Goal: Task Accomplishment & Management: Manage account settings

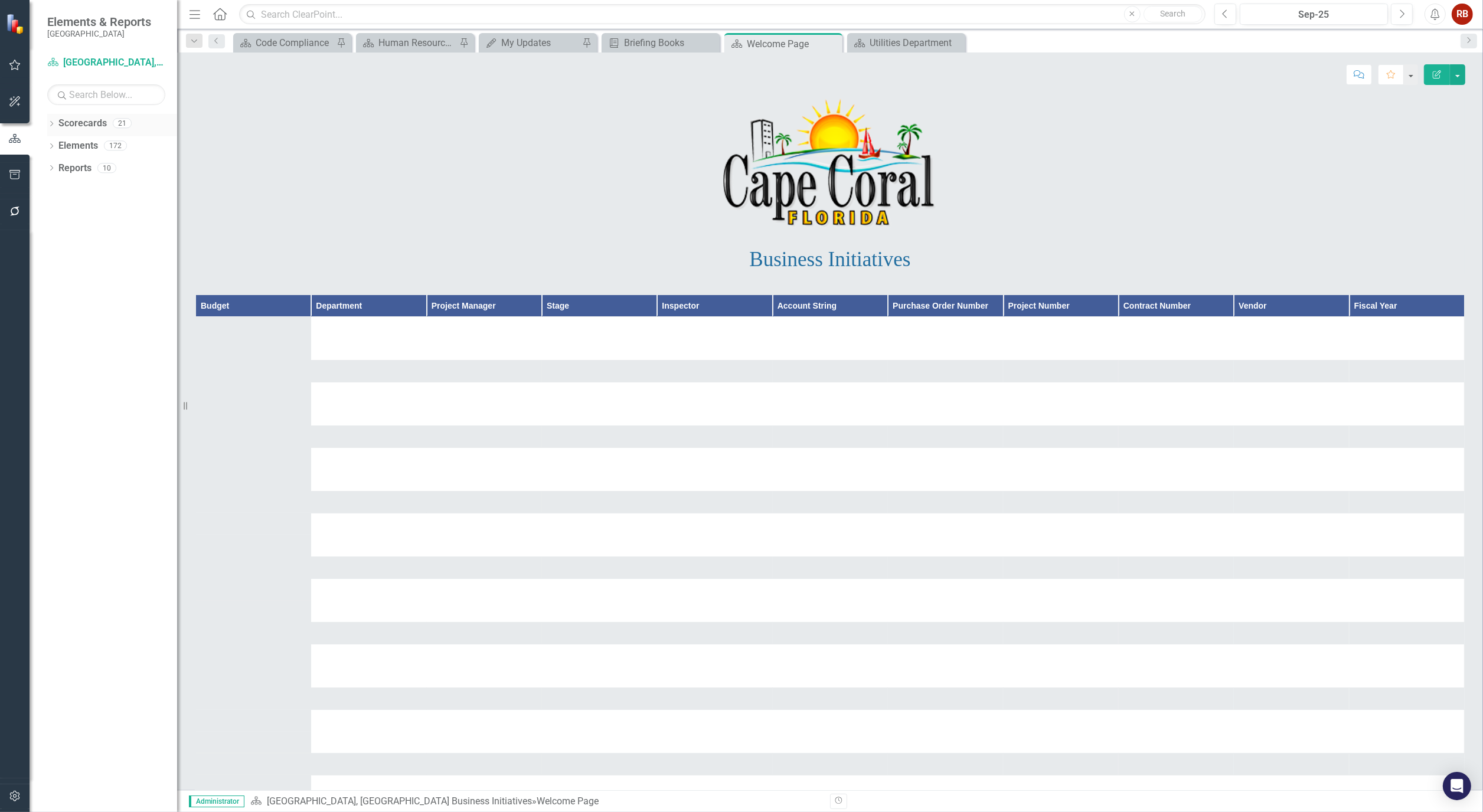
click at [48, 122] on icon "Dropdown" at bounding box center [51, 125] width 9 height 7
click at [60, 165] on icon "Dropdown" at bounding box center [57, 167] width 9 height 7
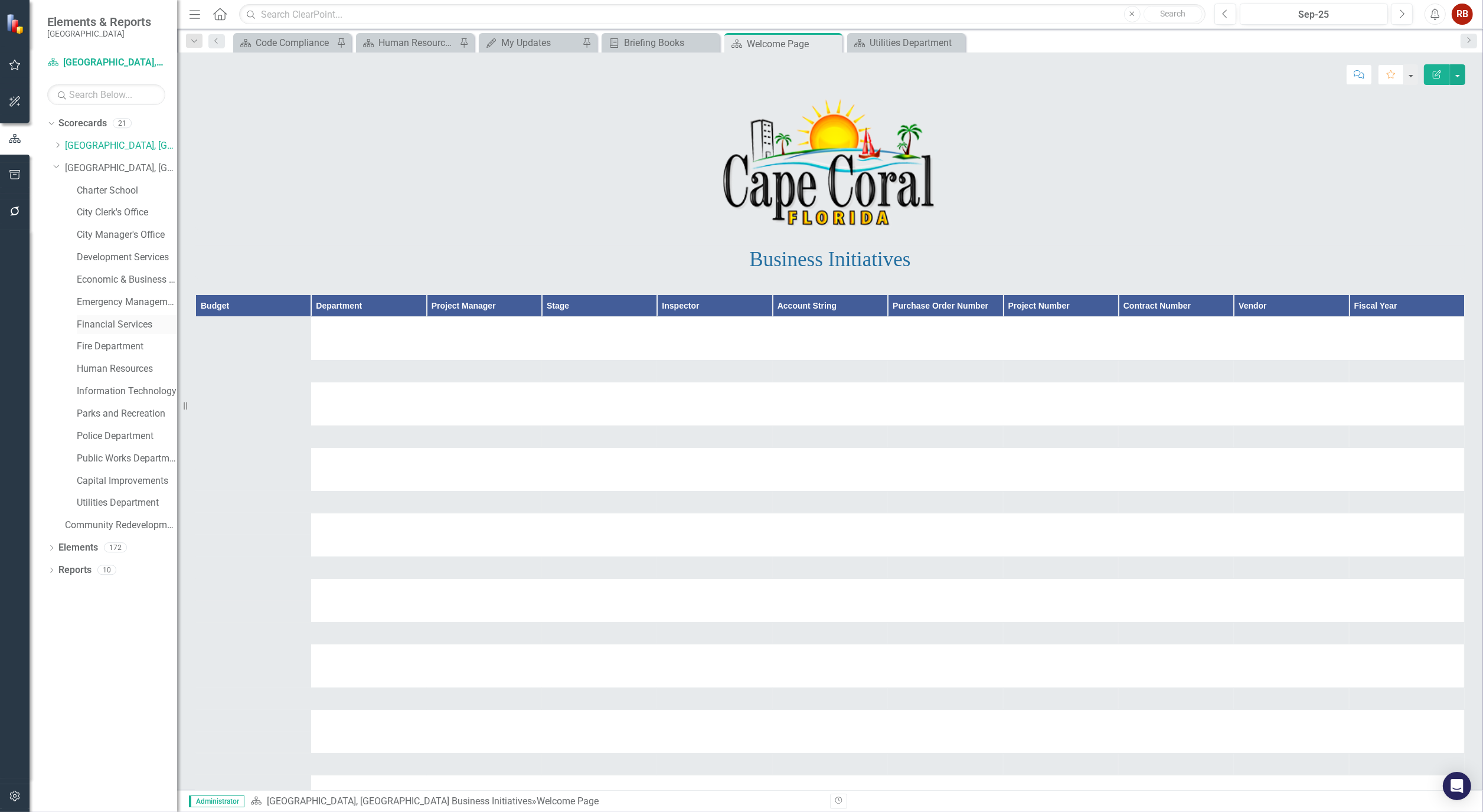
click at [122, 326] on link "Financial Services" at bounding box center [127, 325] width 101 height 13
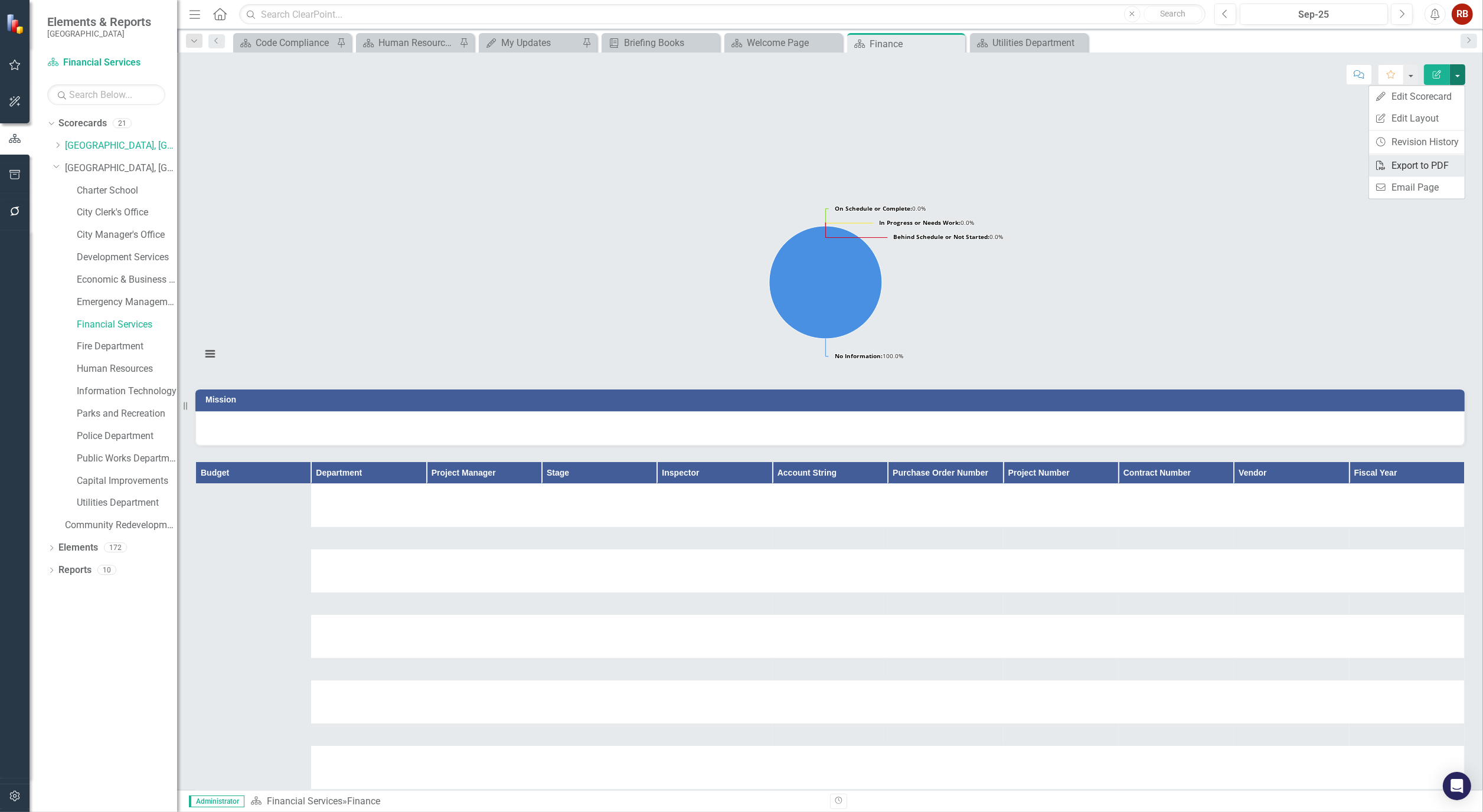
click at [1422, 163] on link "PDF Export to PDF" at bounding box center [1416, 165] width 96 height 22
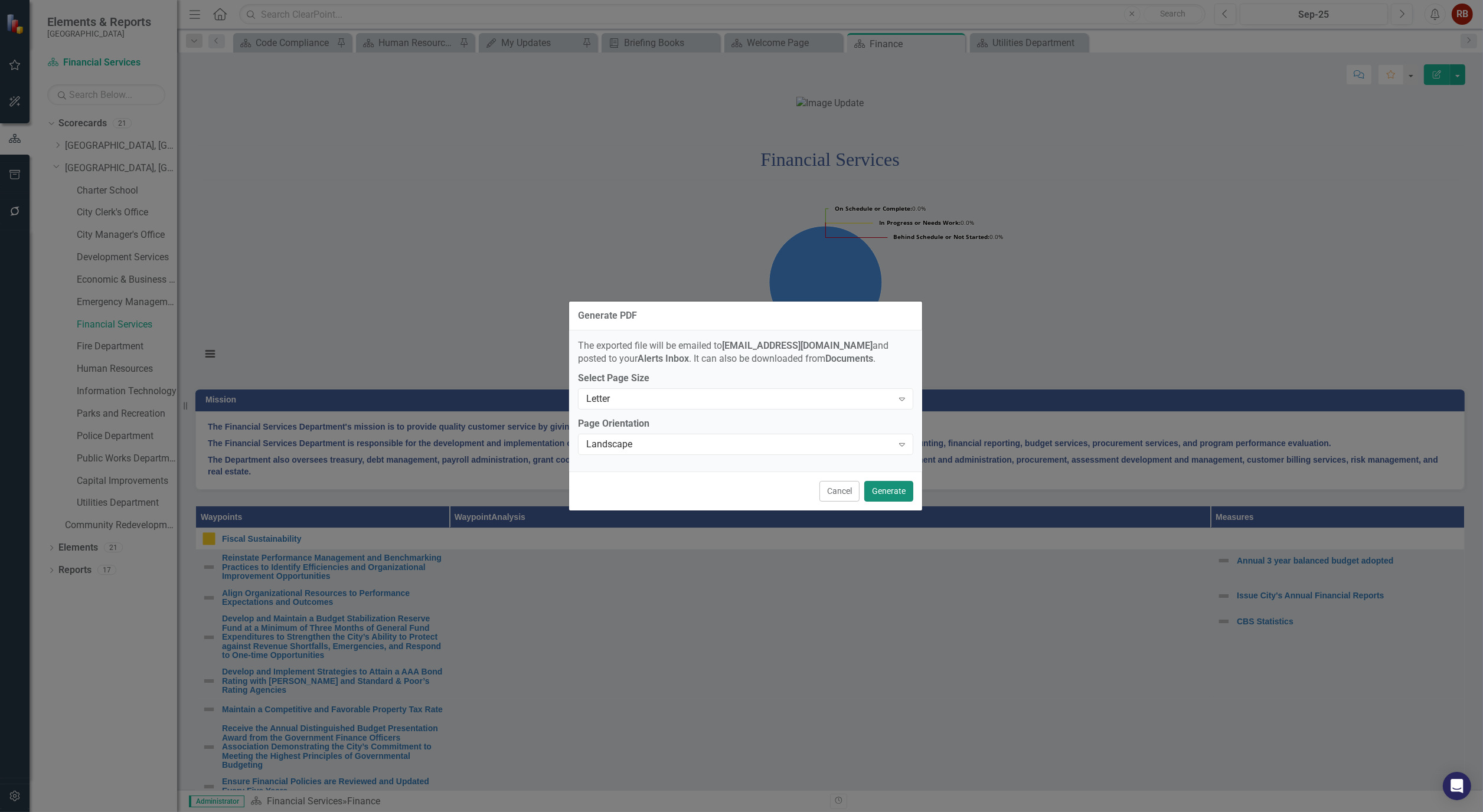
click at [881, 493] on button "Generate" at bounding box center [889, 492] width 49 height 21
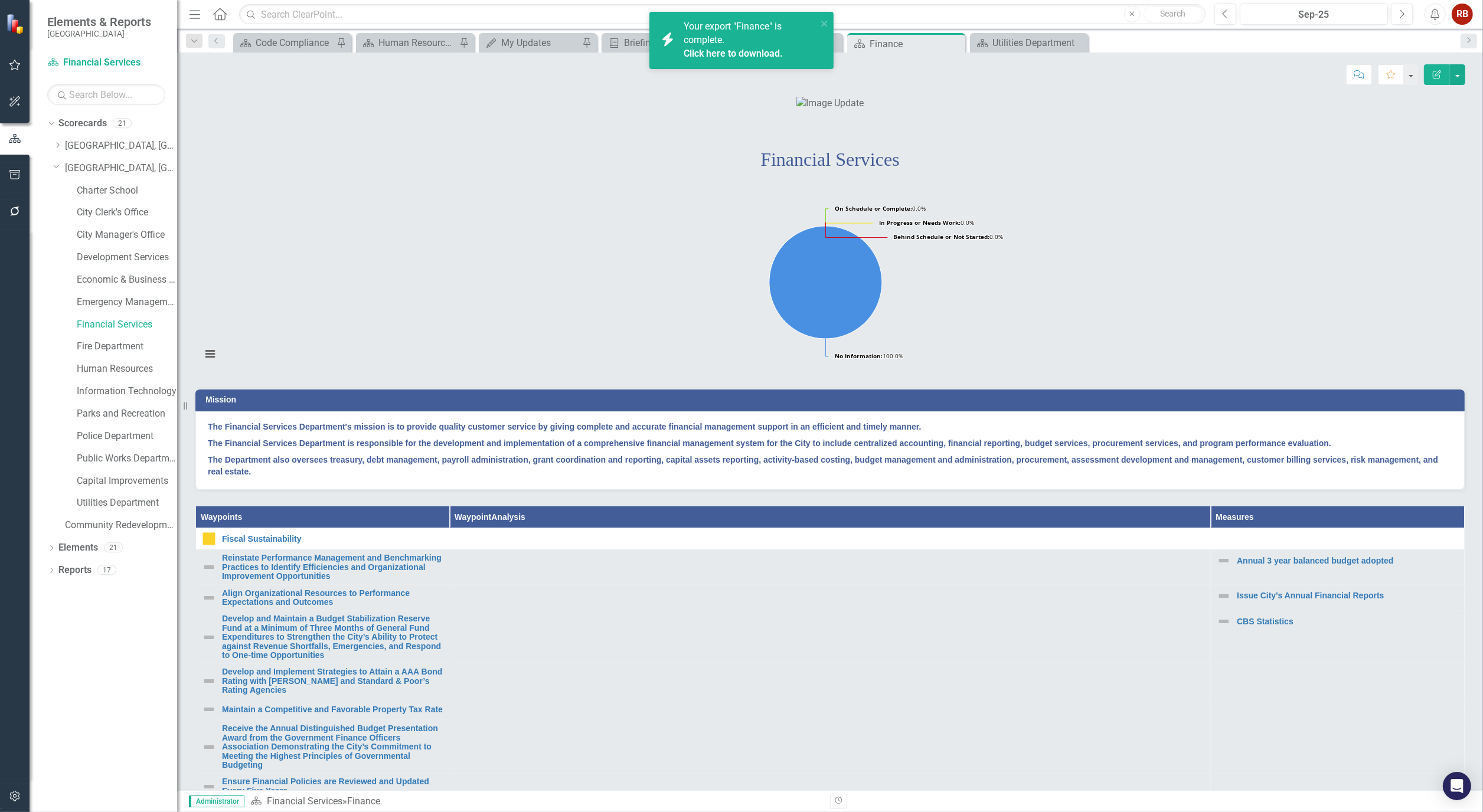
click at [759, 50] on link "Click here to download." at bounding box center [733, 53] width 99 height 11
click at [953, 39] on icon "Close" at bounding box center [954, 44] width 11 height 10
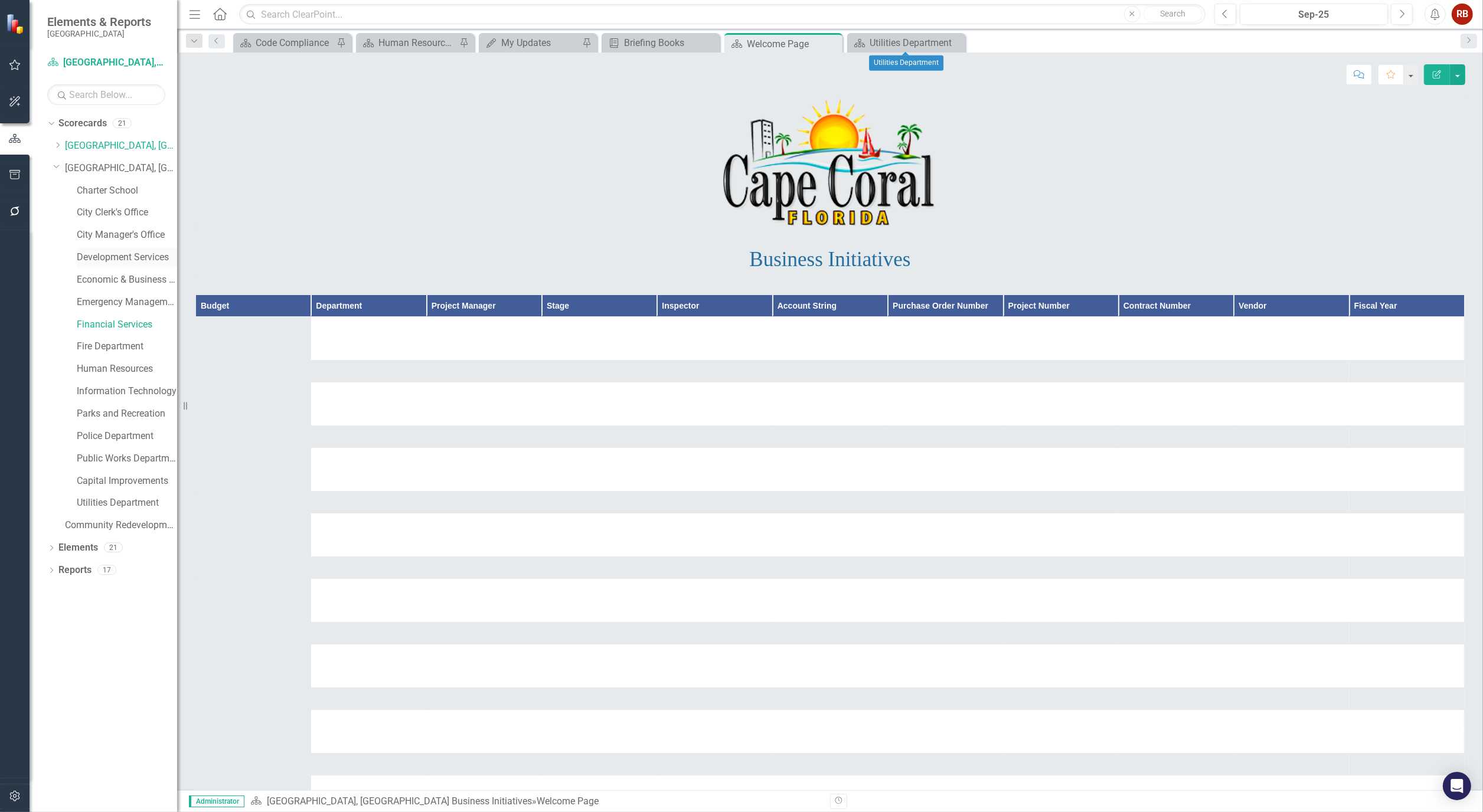
click at [130, 262] on link "Development Services" at bounding box center [127, 258] width 101 height 13
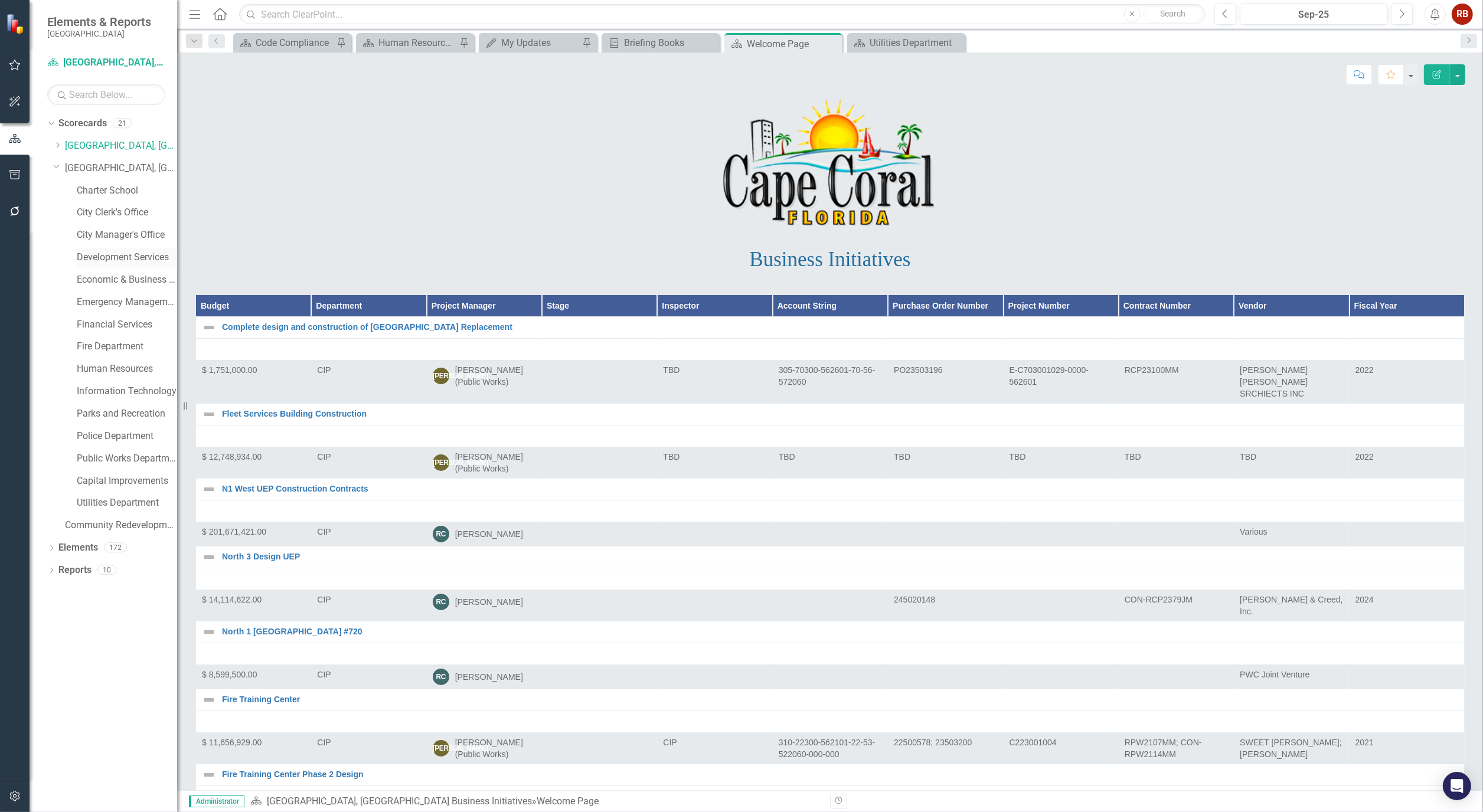
click at [130, 257] on link "Development Services" at bounding box center [127, 258] width 101 height 13
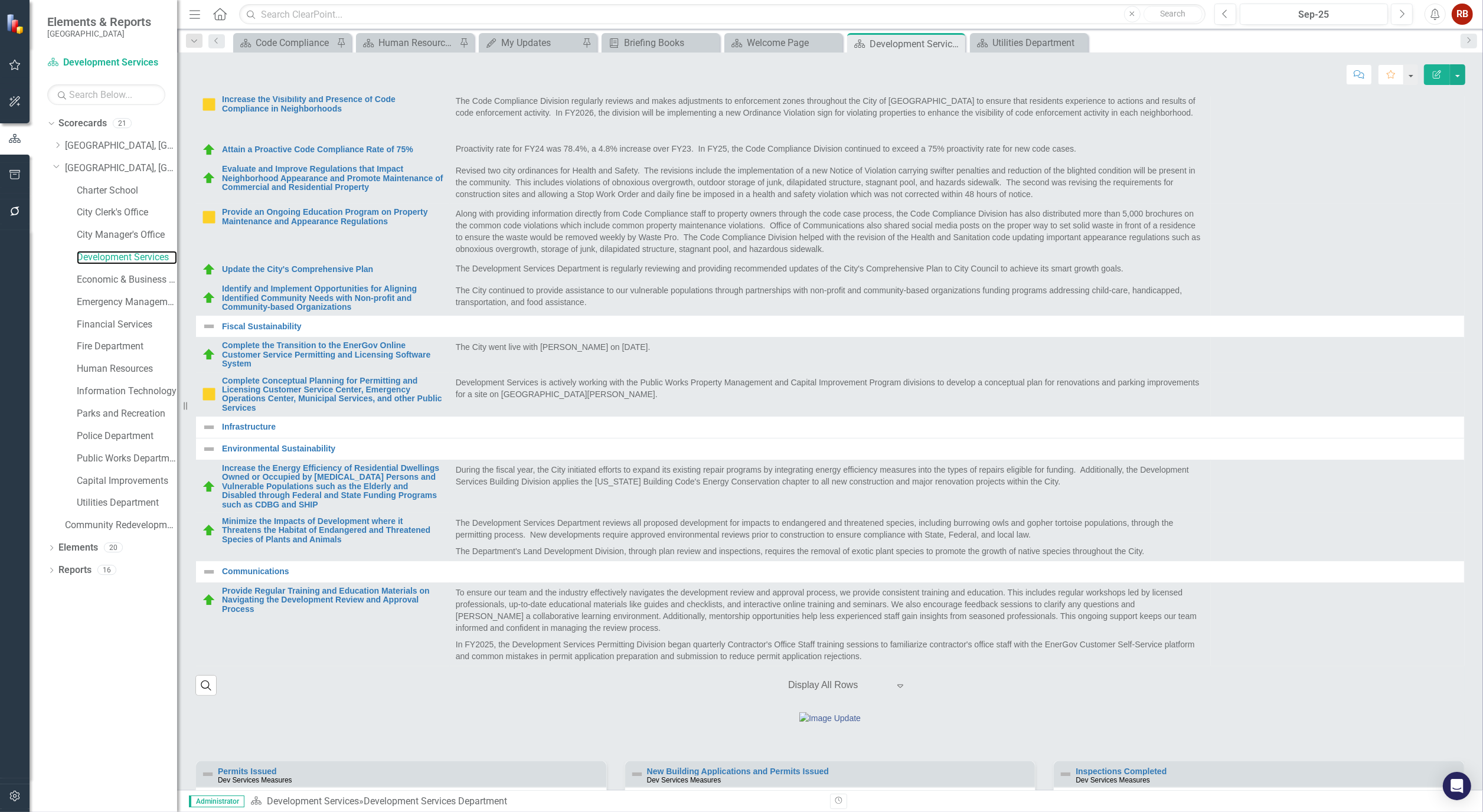
scroll to position [387, 0]
click at [285, 368] on link "Complete the Transition to the EnerGov Online Customer Service Permitting and L…" at bounding box center [332, 355] width 222 height 28
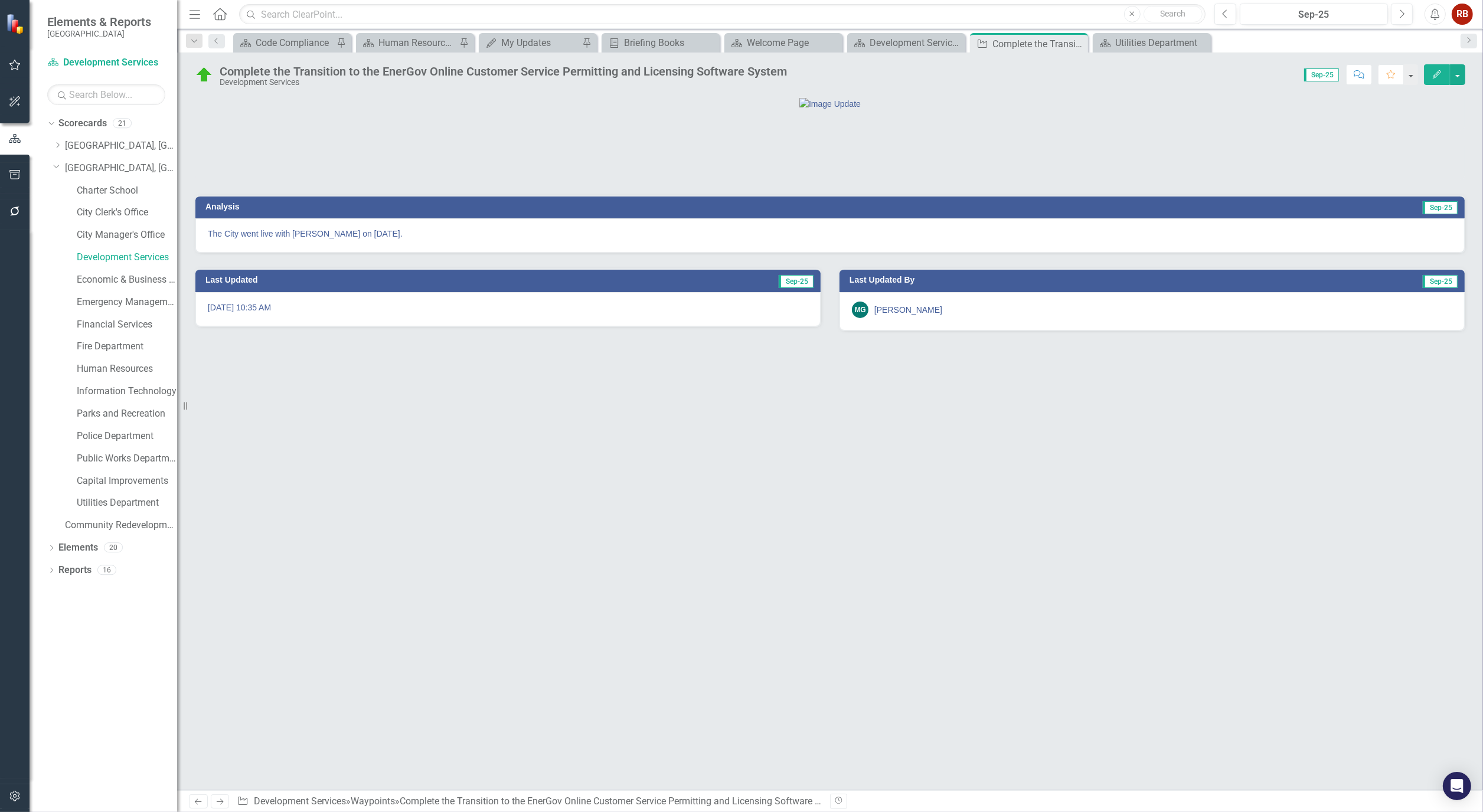
click at [1439, 75] on icon "Edit" at bounding box center [1436, 74] width 10 height 9
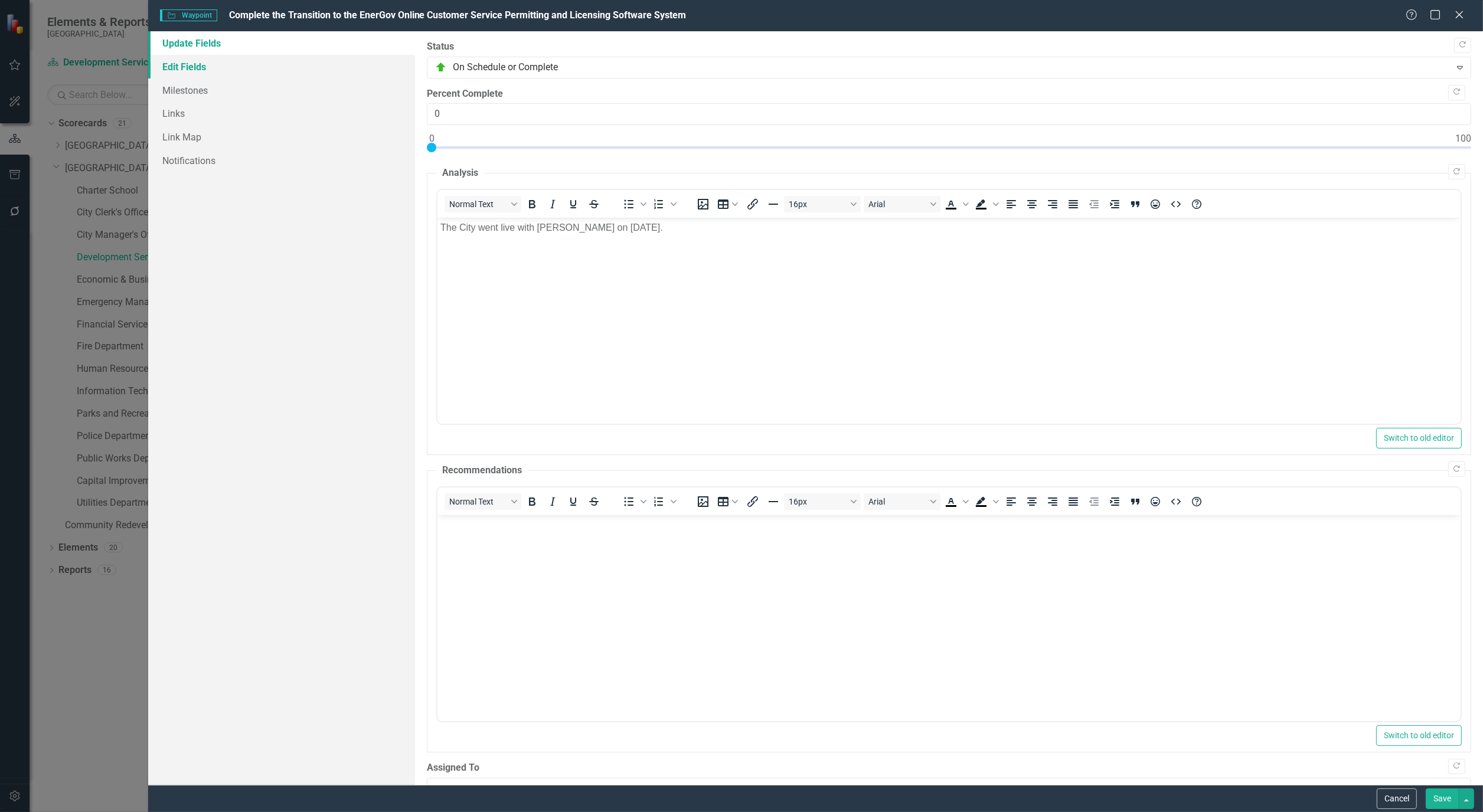
click at [182, 61] on link "Edit Fields" at bounding box center [282, 67] width 267 height 24
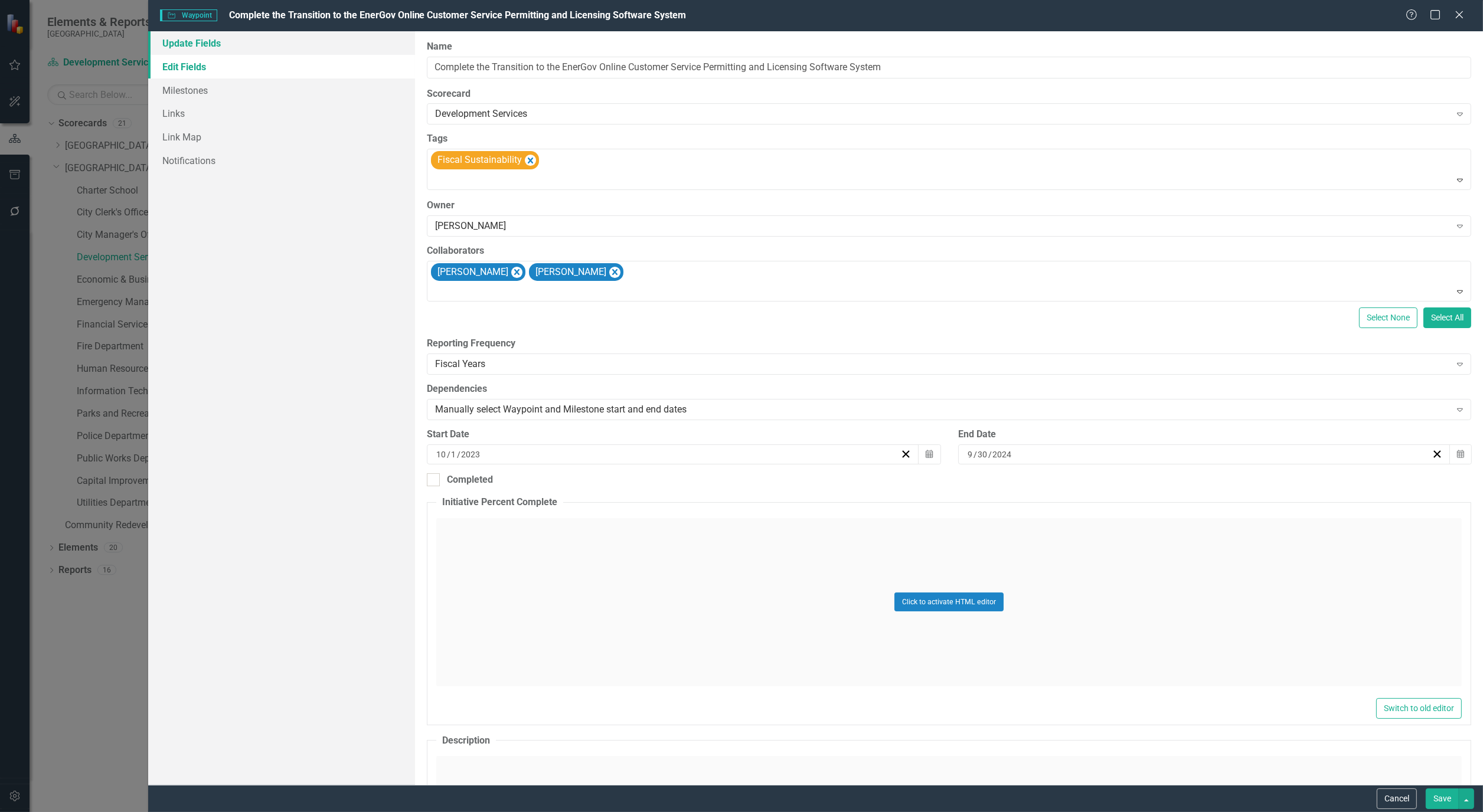
click at [184, 39] on link "Update Fields" at bounding box center [282, 43] width 267 height 24
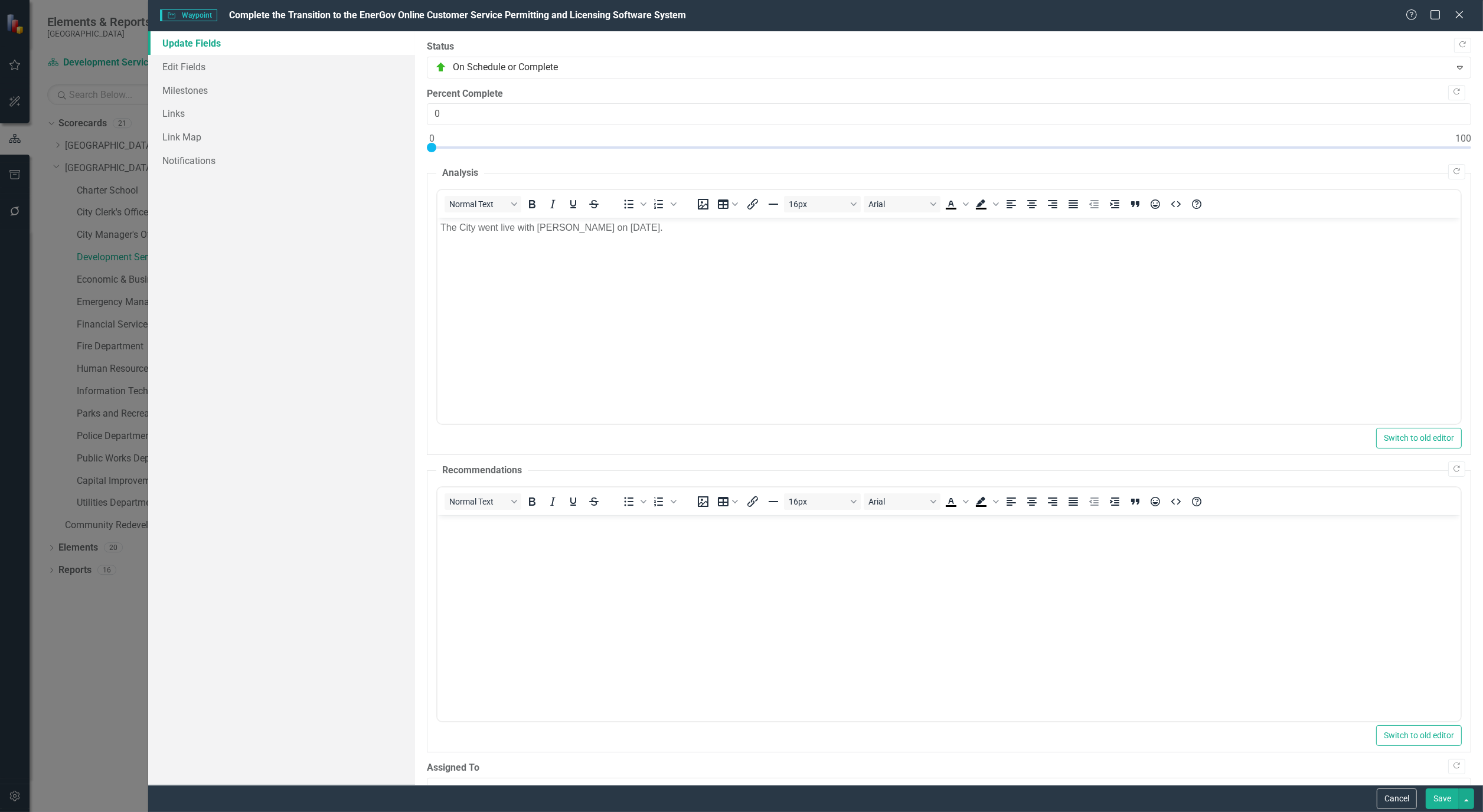
type input "100"
click at [1462, 148] on div at bounding box center [949, 150] width 1044 height 15
click at [185, 64] on link "Edit Fields" at bounding box center [282, 67] width 267 height 24
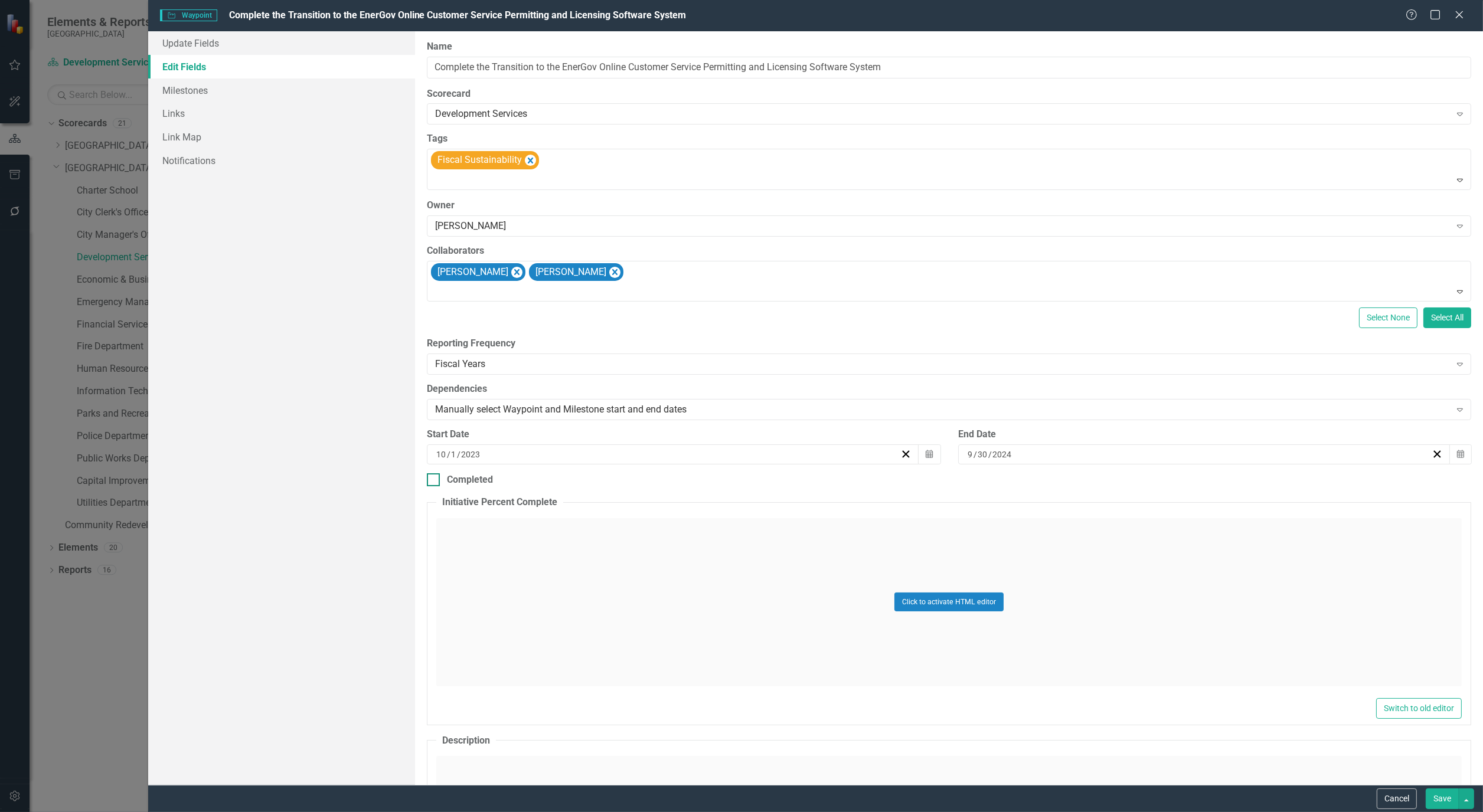
click at [435, 486] on div at bounding box center [434, 480] width 13 height 13
click at [435, 481] on input "Completed" at bounding box center [431, 477] width 8 height 8
checkbox input "true"
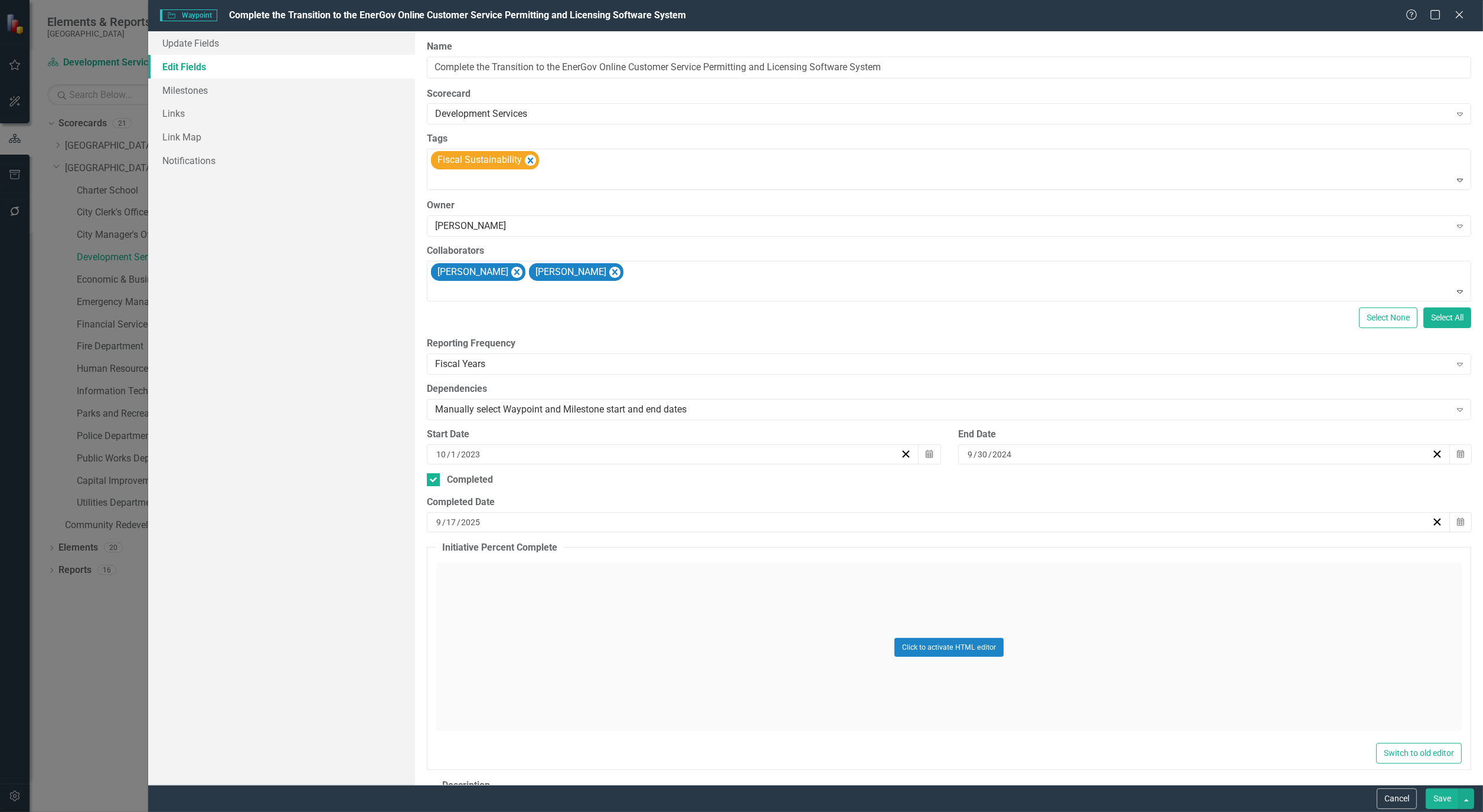
click at [517, 520] on div "[DATE]" at bounding box center [933, 522] width 997 height 11
click at [960, 544] on button "[DATE]" at bounding box center [934, 551] width 102 height 26
click at [948, 547] on button "2025" at bounding box center [934, 551] width 102 height 26
click at [949, 583] on button "2022" at bounding box center [934, 587] width 68 height 43
click at [933, 582] on abbr "February" at bounding box center [934, 587] width 33 height 10
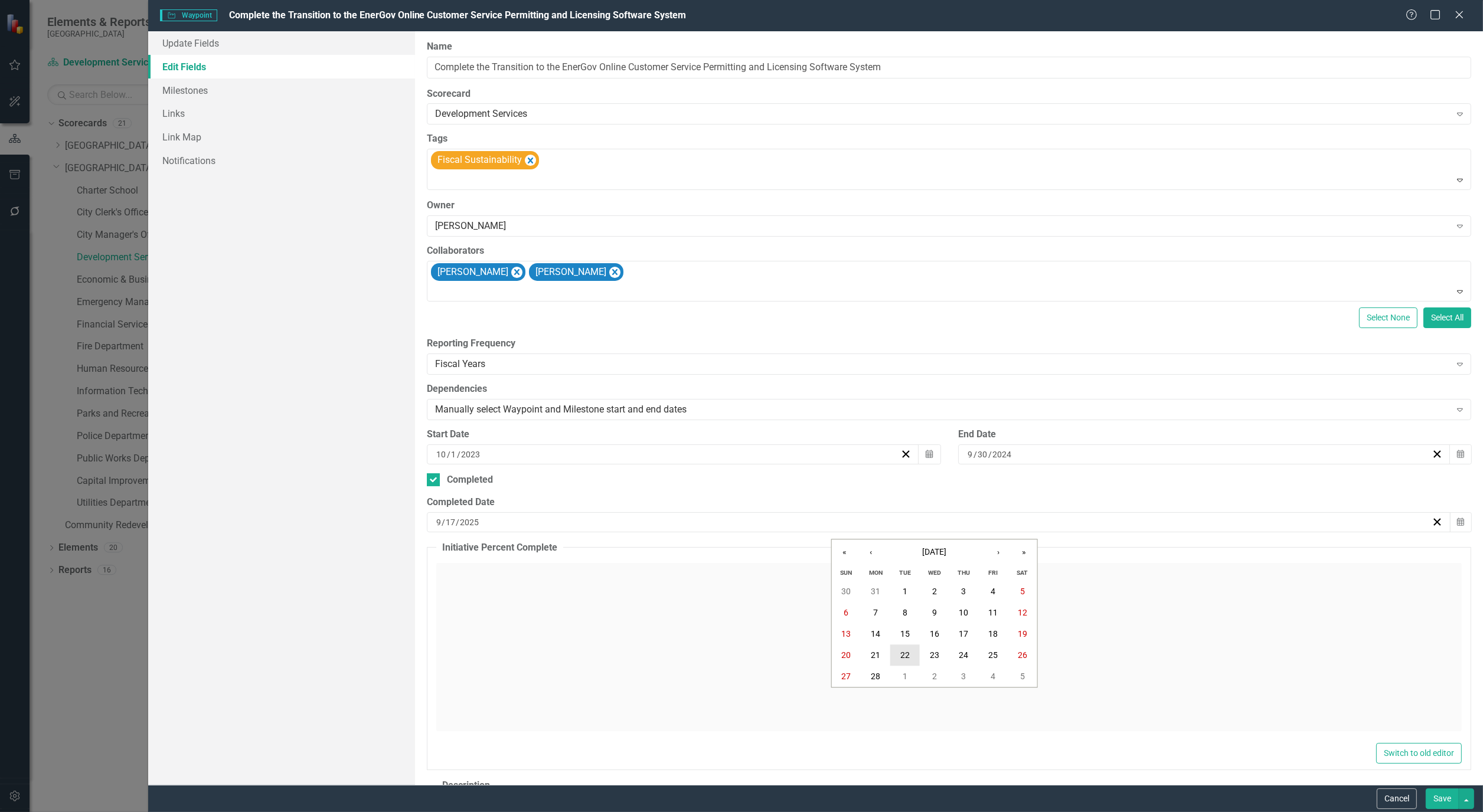
click at [900, 651] on abbr "22" at bounding box center [905, 656] width 10 height 10
click at [1447, 789] on button "Save" at bounding box center [1442, 799] width 33 height 21
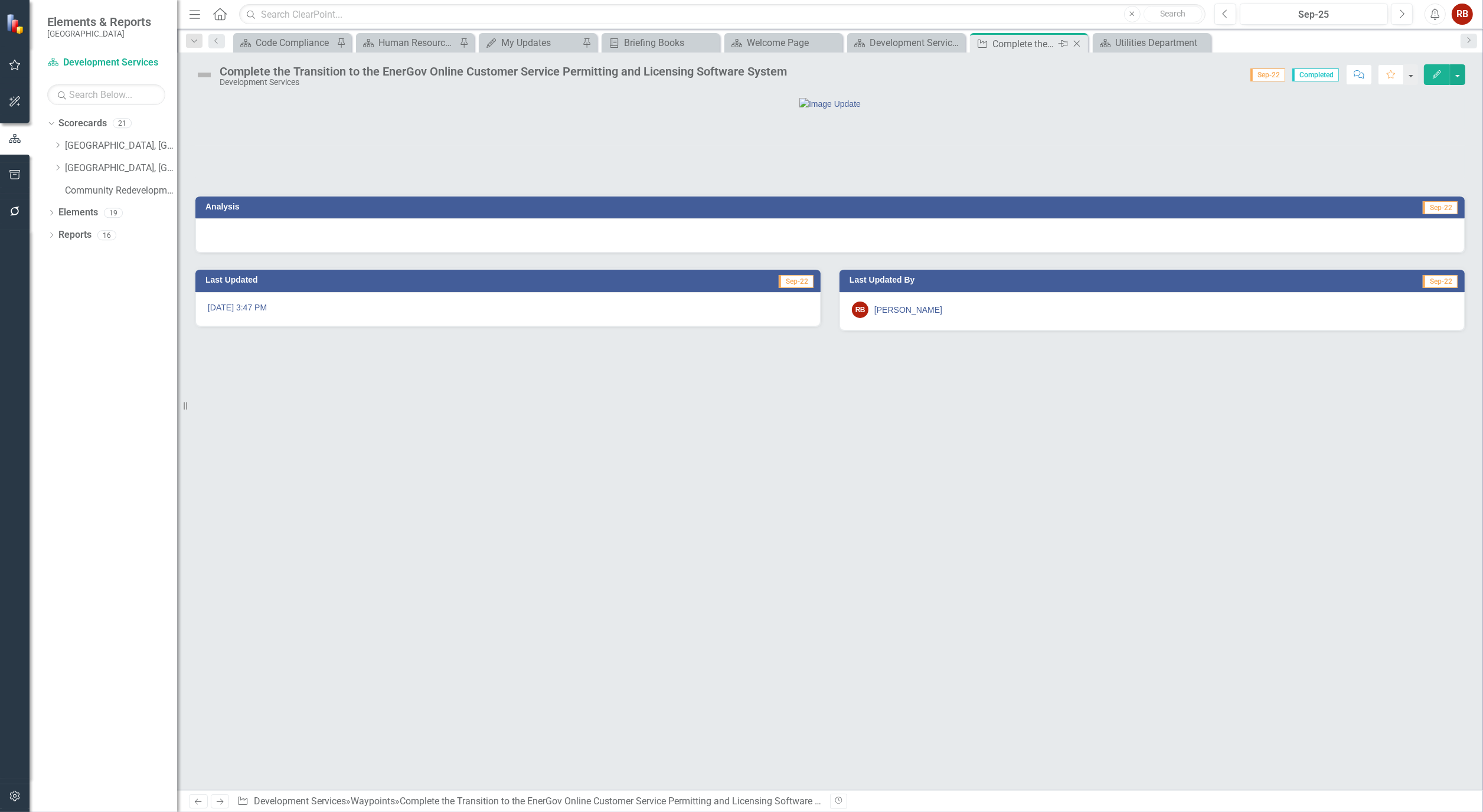
click at [1083, 41] on icon "Close" at bounding box center [1077, 44] width 11 height 10
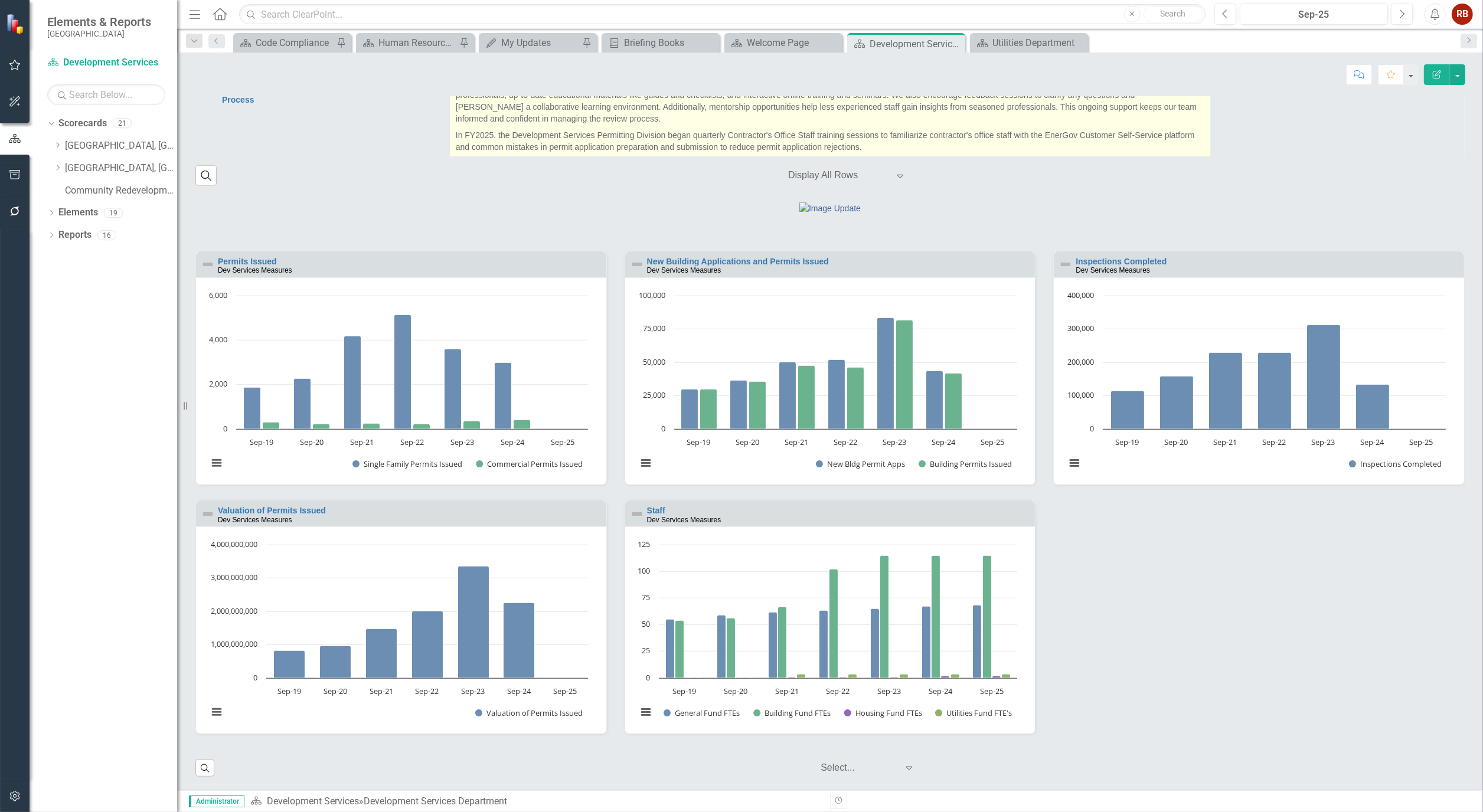
scroll to position [1049, 0]
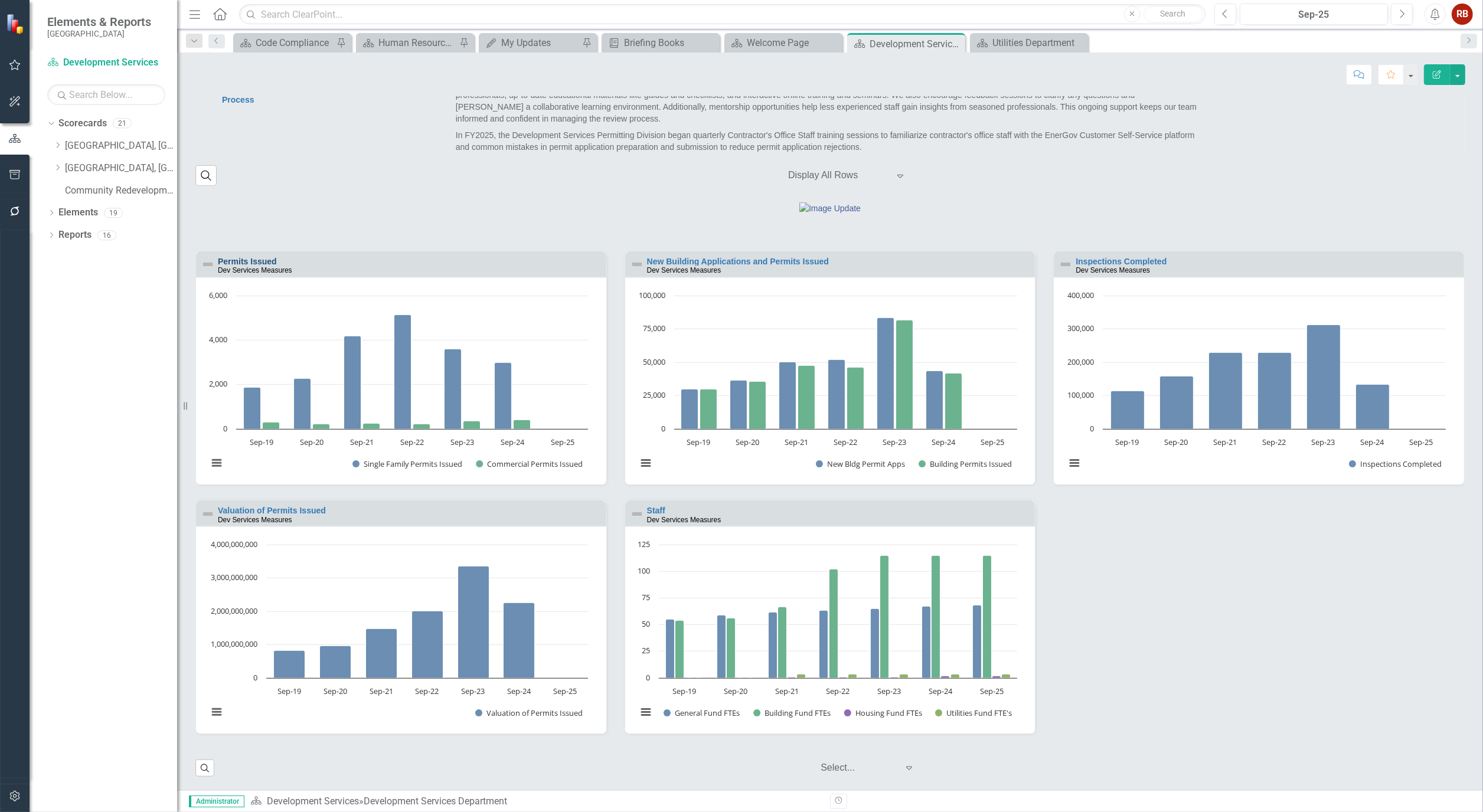
click at [251, 266] on link "Permits Issued" at bounding box center [247, 261] width 59 height 10
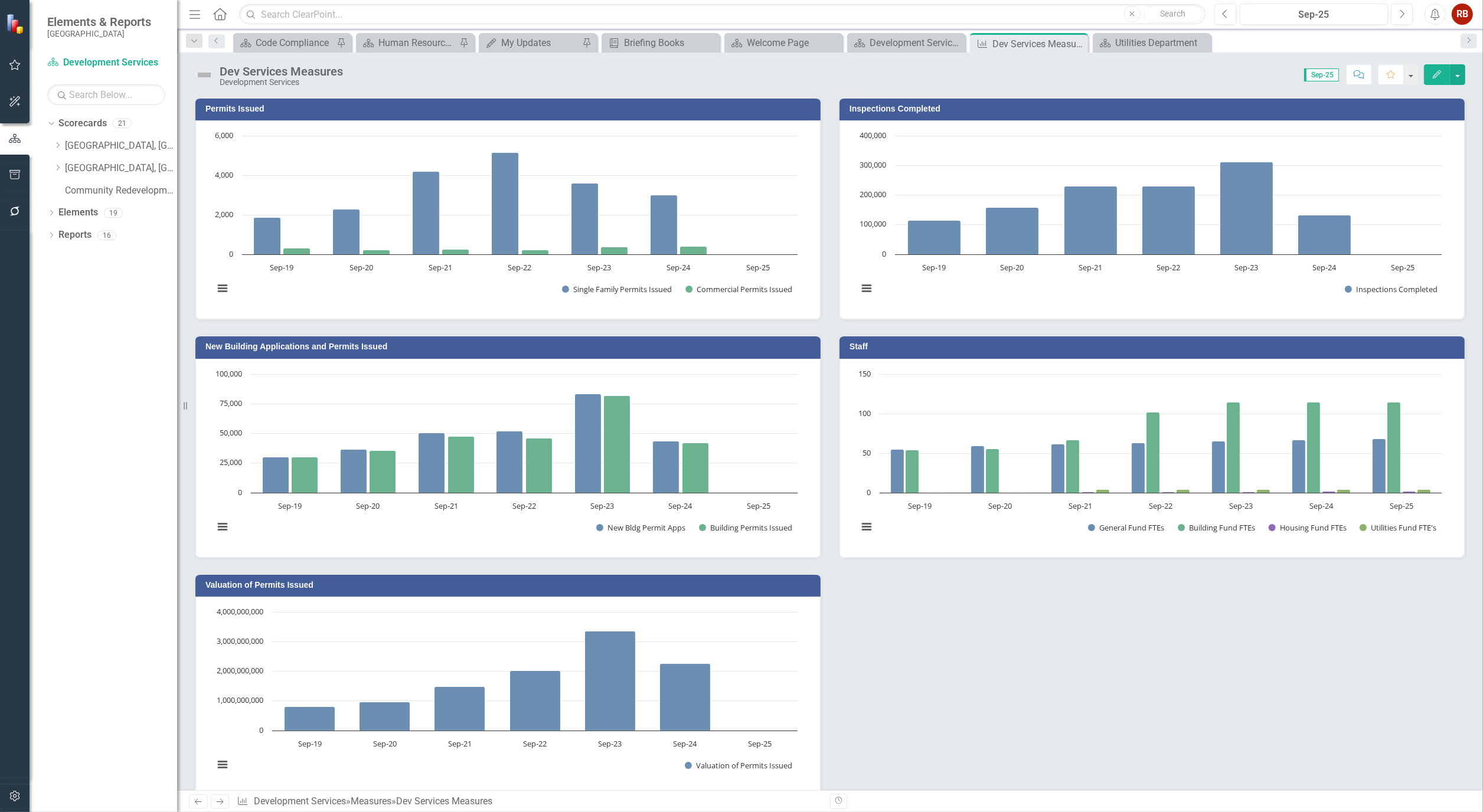
click at [1438, 77] on icon "Edit" at bounding box center [1436, 74] width 10 height 9
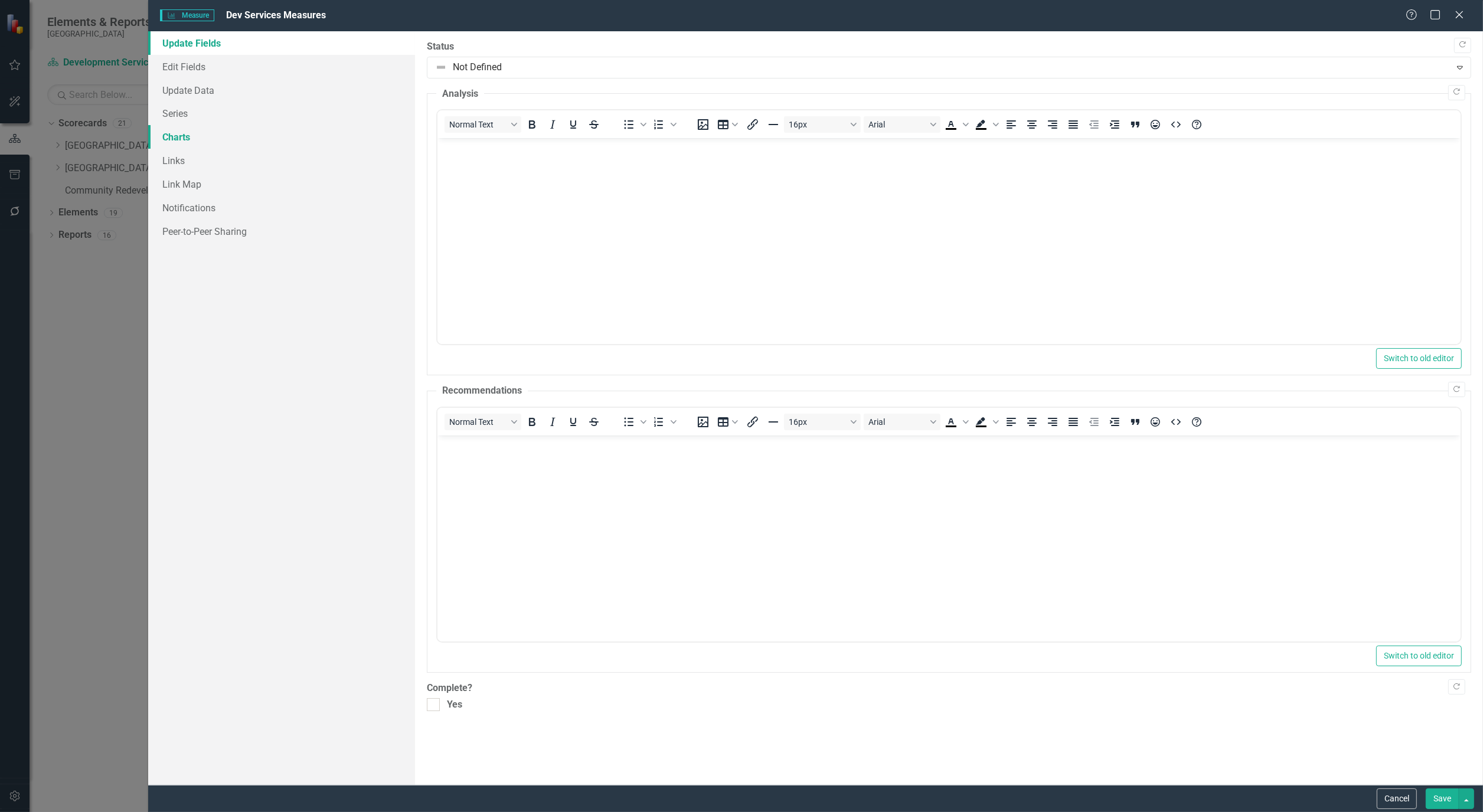
click at [173, 136] on link "Charts" at bounding box center [282, 137] width 267 height 24
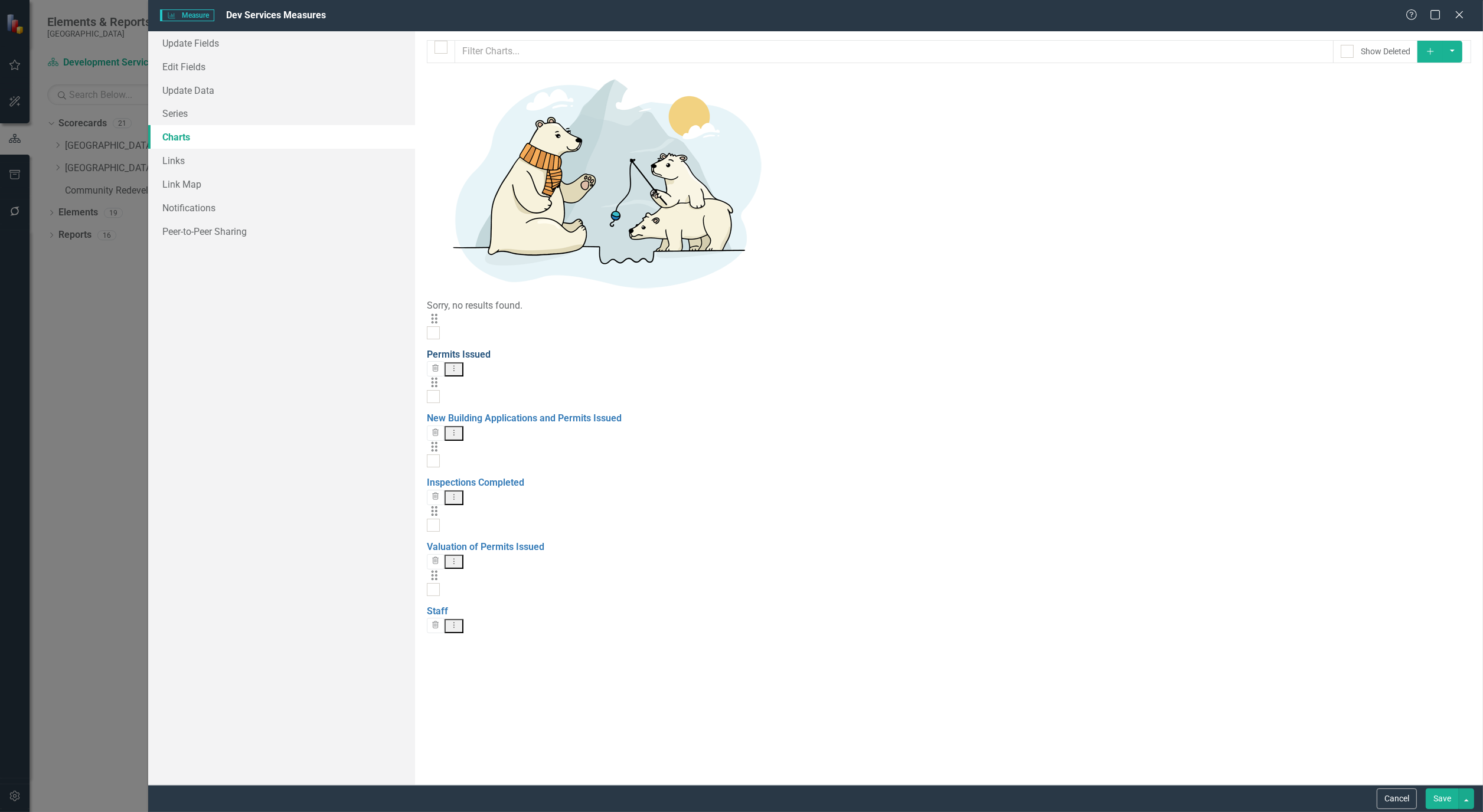
click at [491, 349] on link "Permits Issued" at bounding box center [459, 355] width 64 height 11
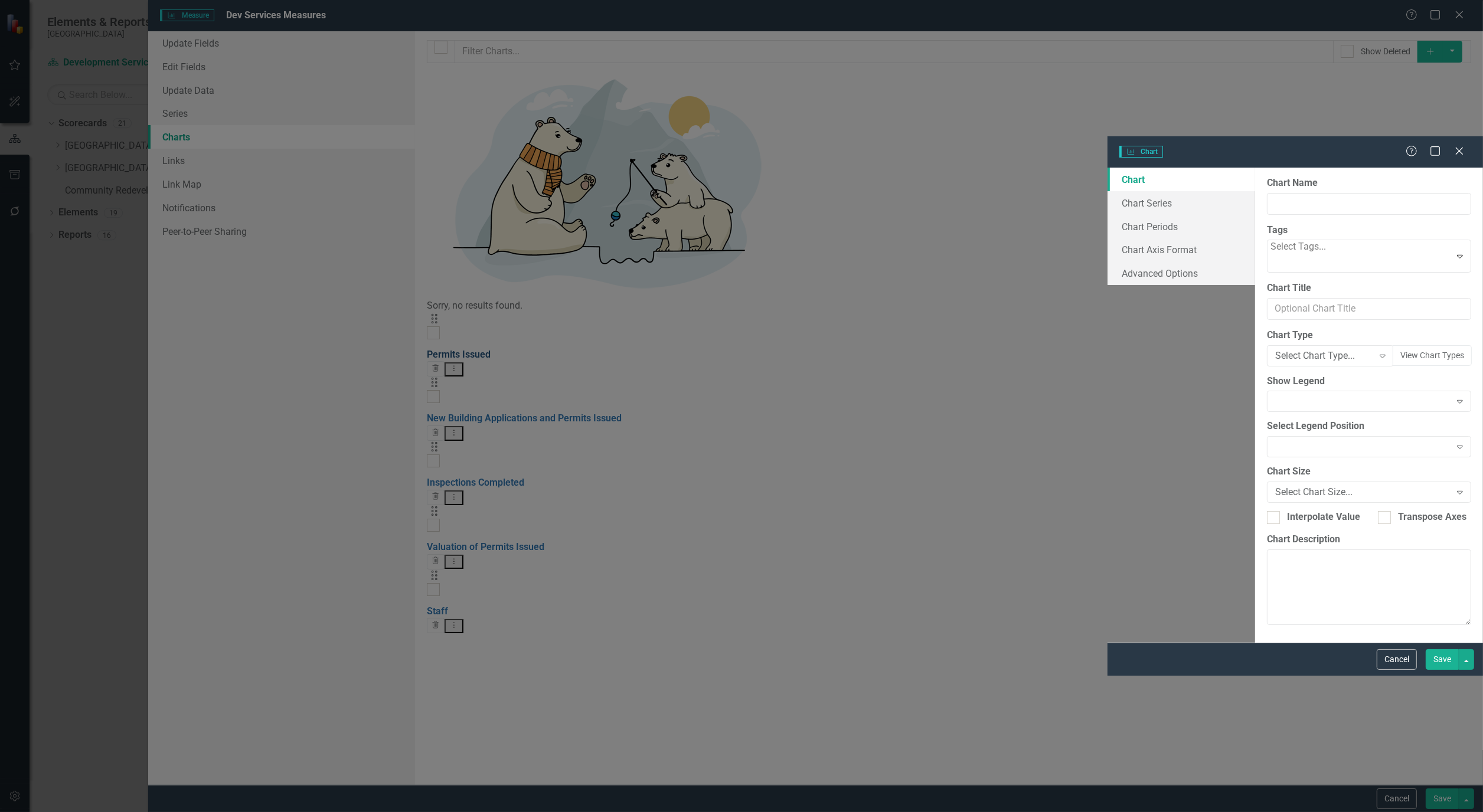
type input "Permits Issued"
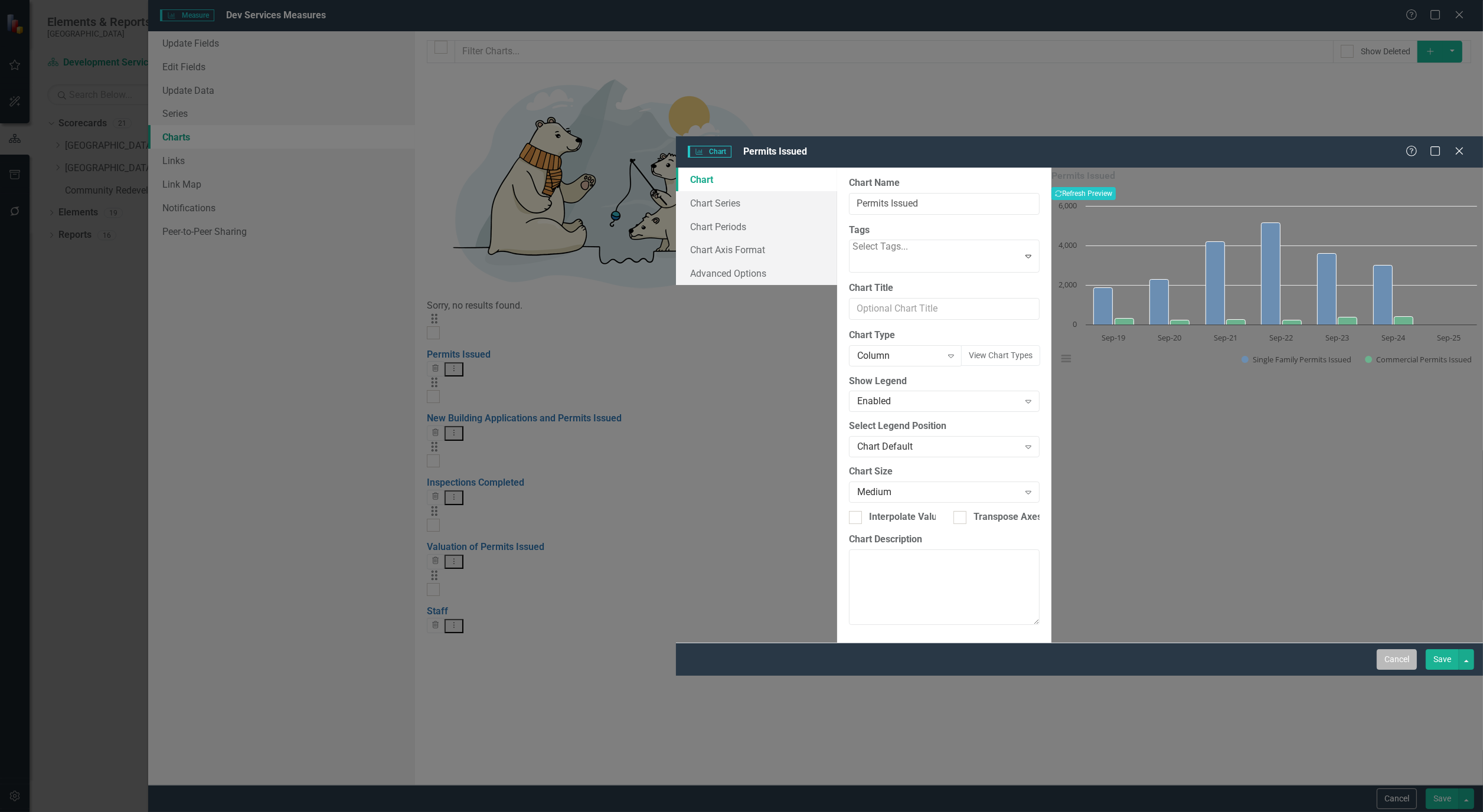
click at [1401, 669] on button "Cancel" at bounding box center [1396, 660] width 40 height 21
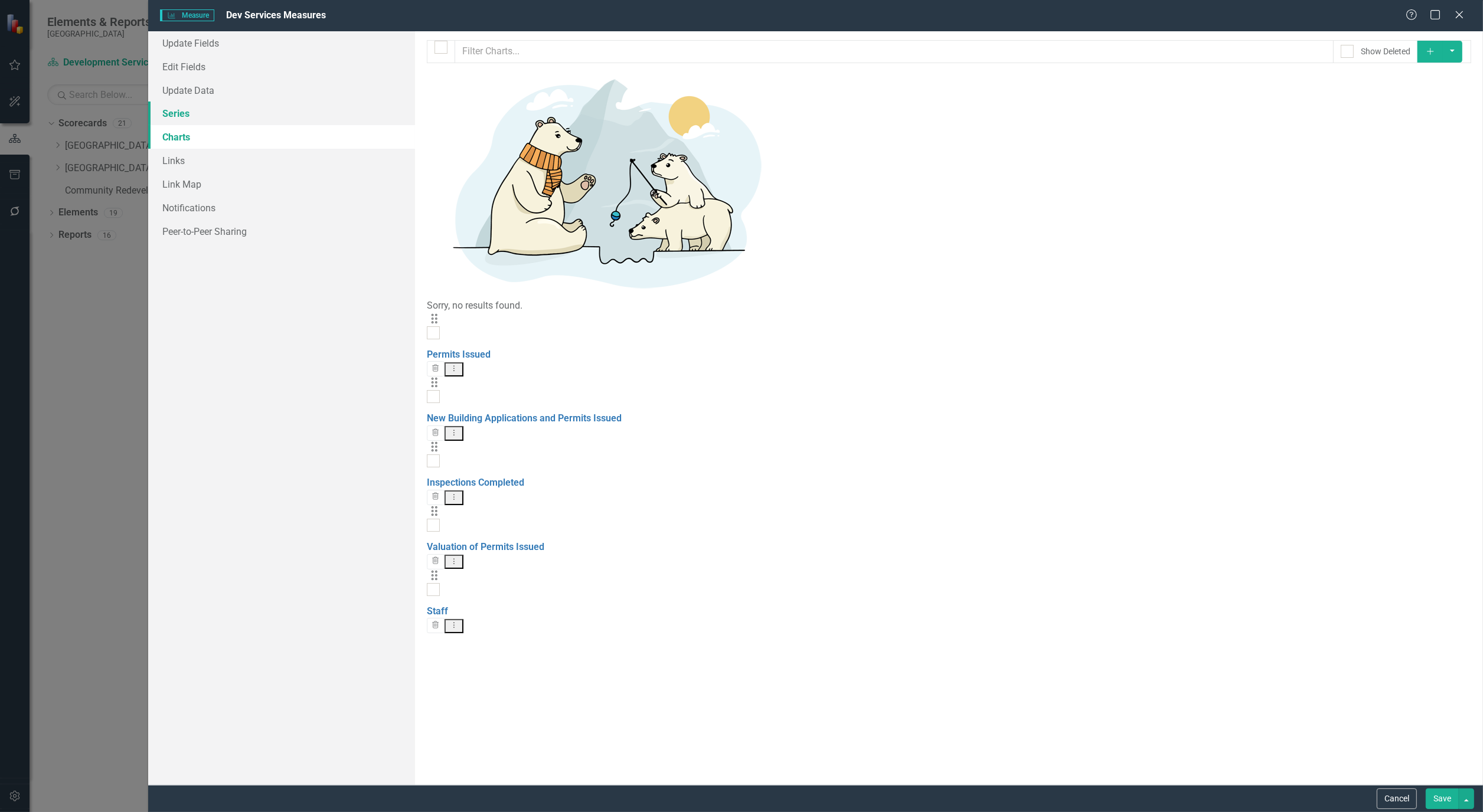
click at [192, 107] on link "Series" at bounding box center [282, 113] width 267 height 24
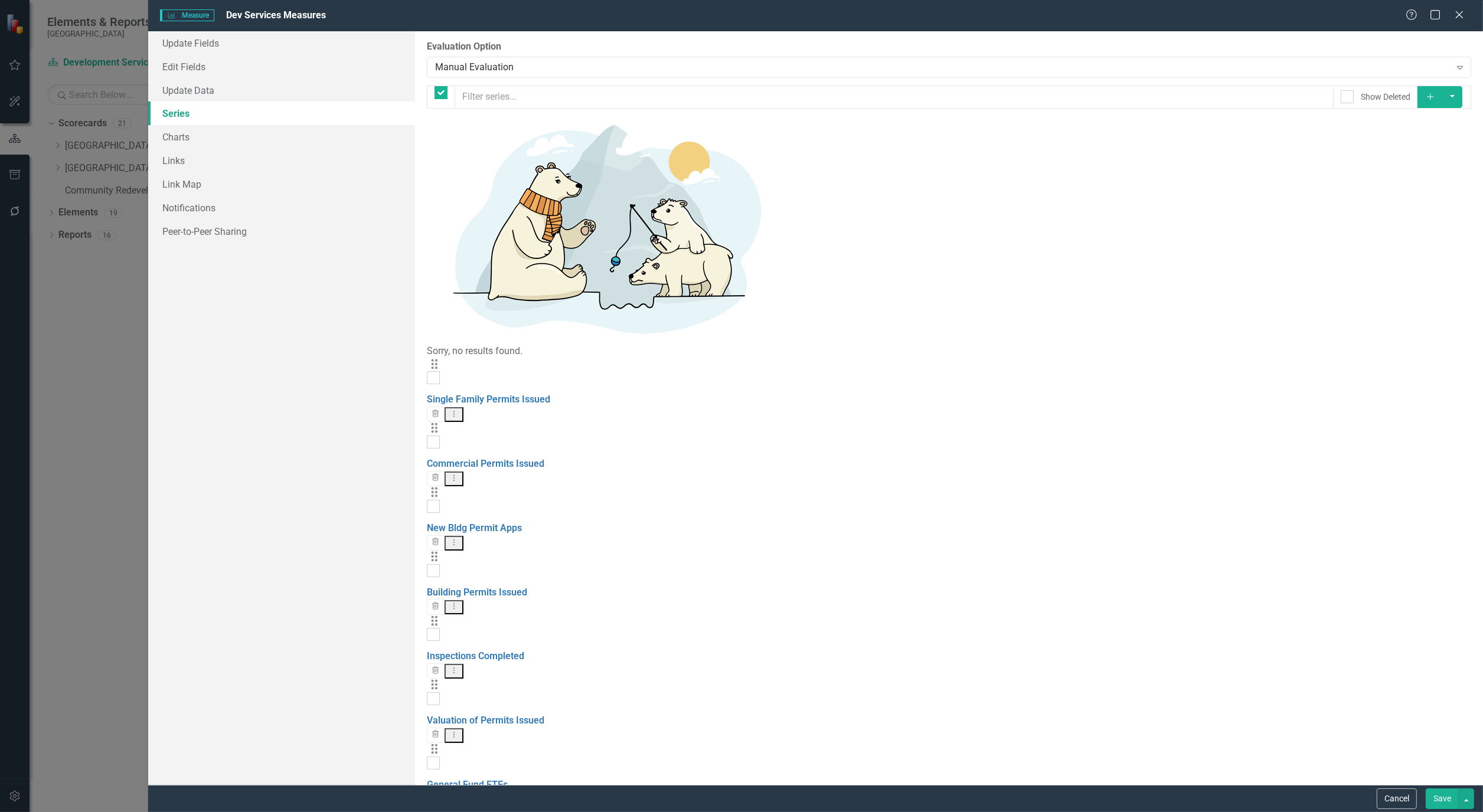
checkbox input "false"
click at [527, 394] on link "Single Family Permits Issued" at bounding box center [489, 399] width 124 height 11
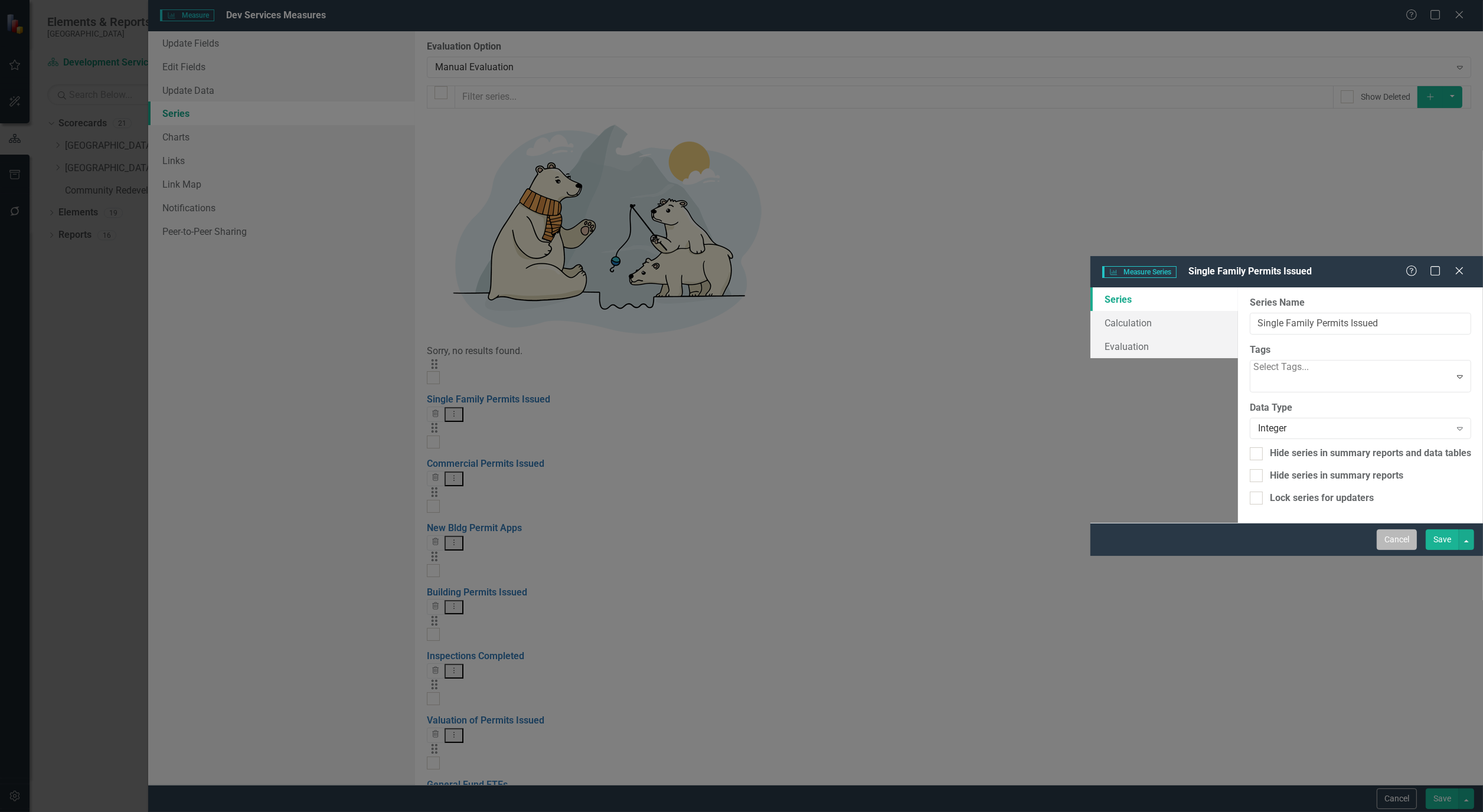
click at [1403, 550] on button "Cancel" at bounding box center [1396, 540] width 40 height 21
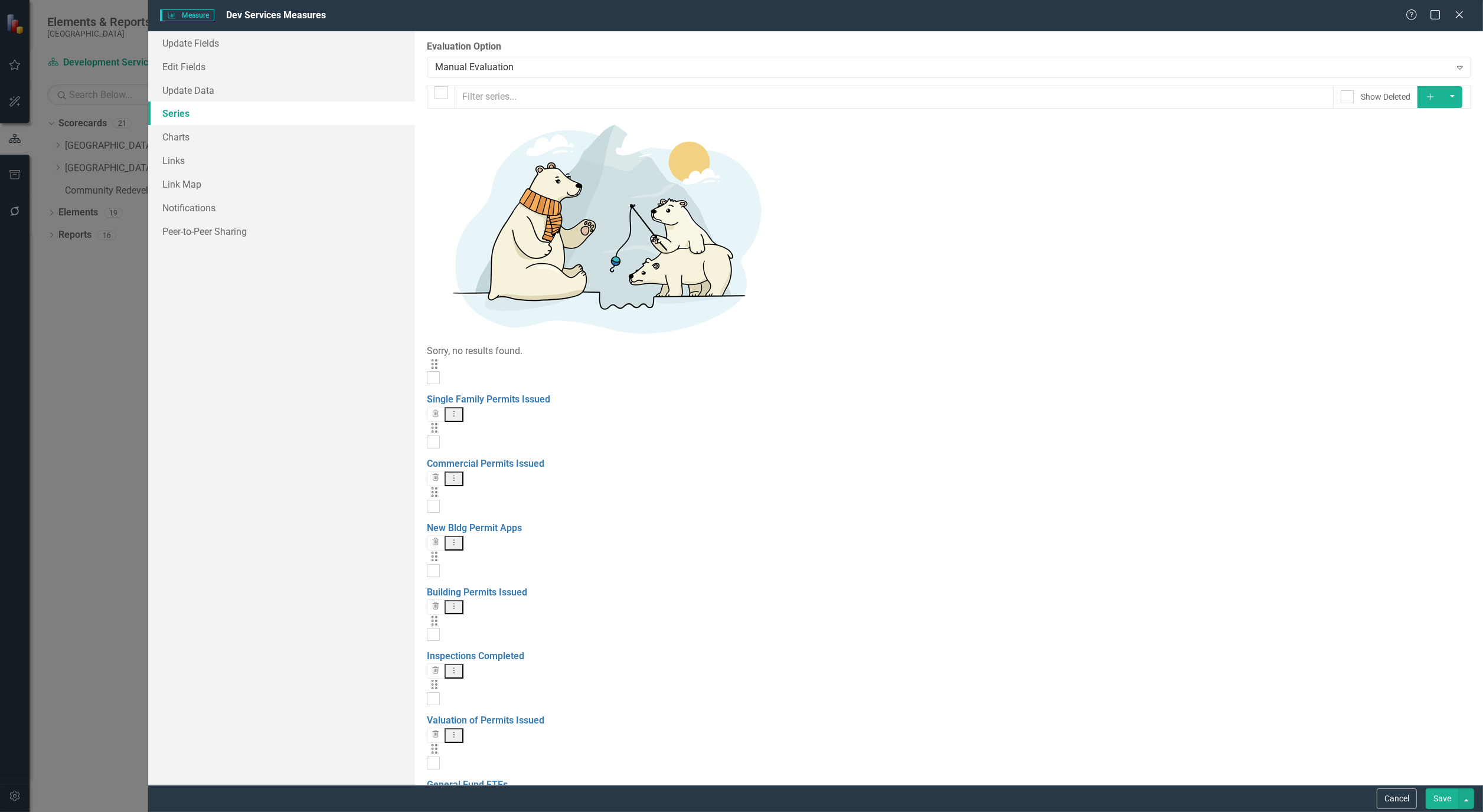
click at [1403, 795] on button "Cancel" at bounding box center [1396, 799] width 40 height 21
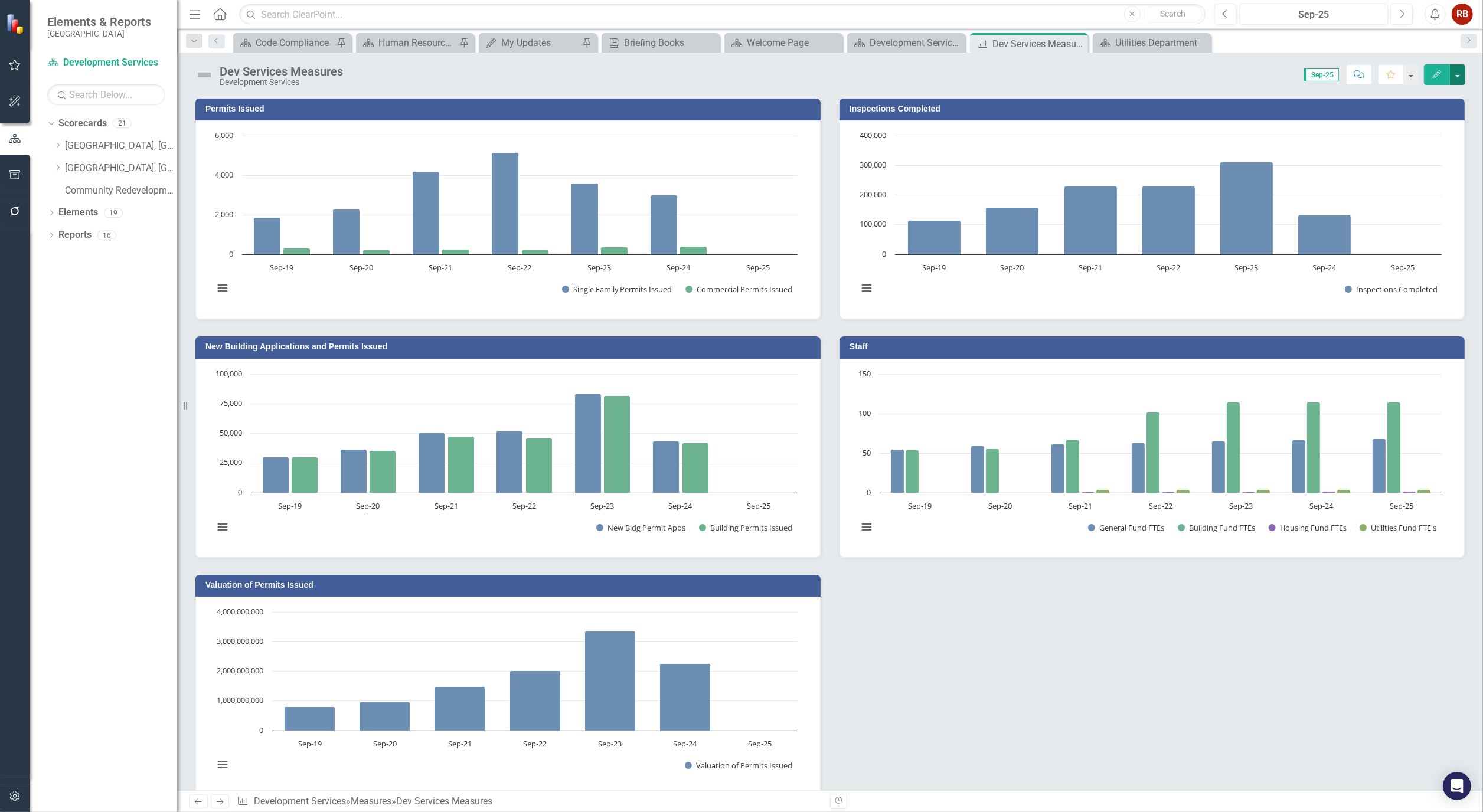
click at [1462, 71] on button "button" at bounding box center [1457, 75] width 15 height 21
click at [1254, 703] on div "Permits Issued Chart Bar chart with 2 data series. Permits Issued (Chart Type: …" at bounding box center [830, 438] width 1288 height 714
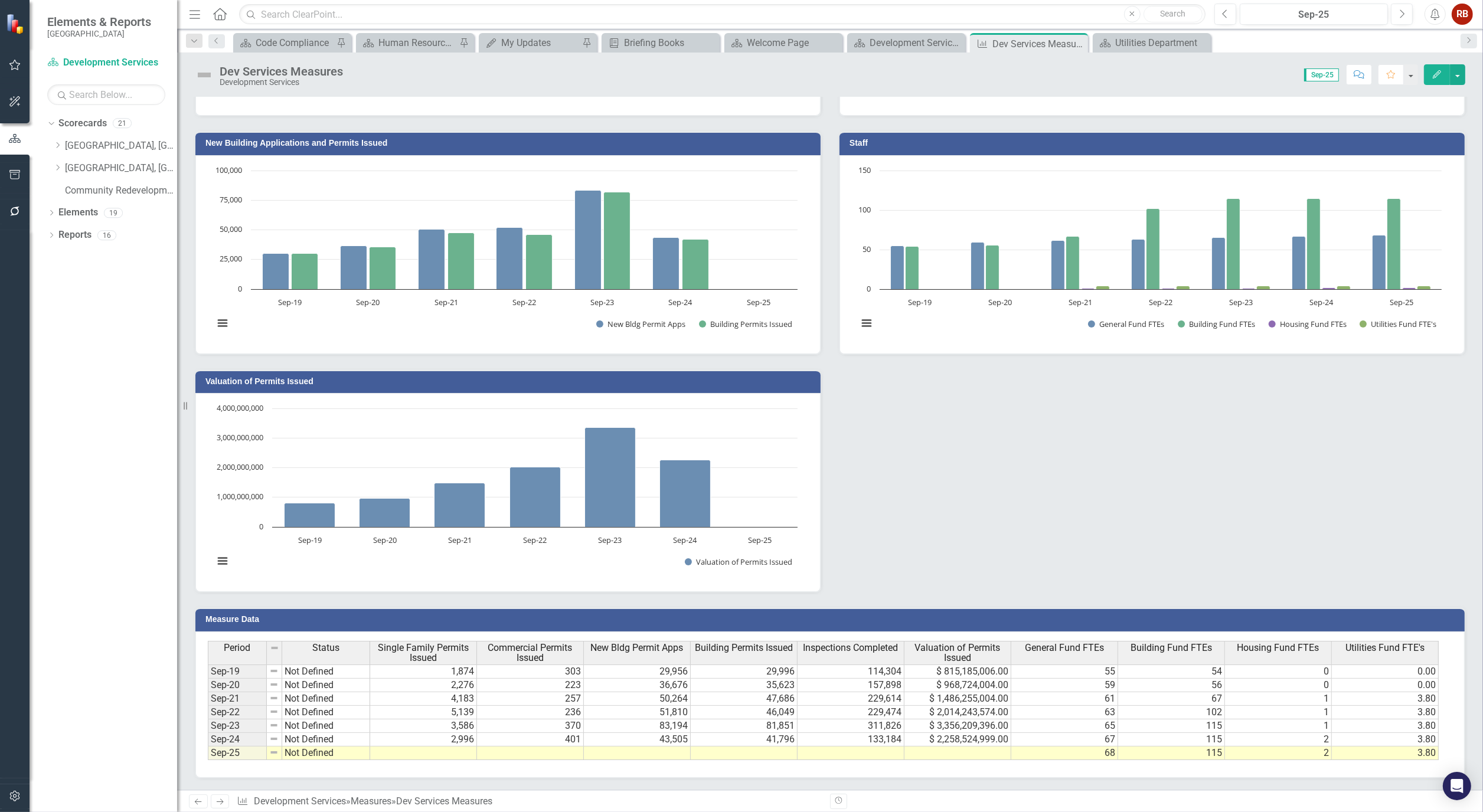
scroll to position [210, 0]
click at [429, 746] on td at bounding box center [423, 753] width 107 height 13
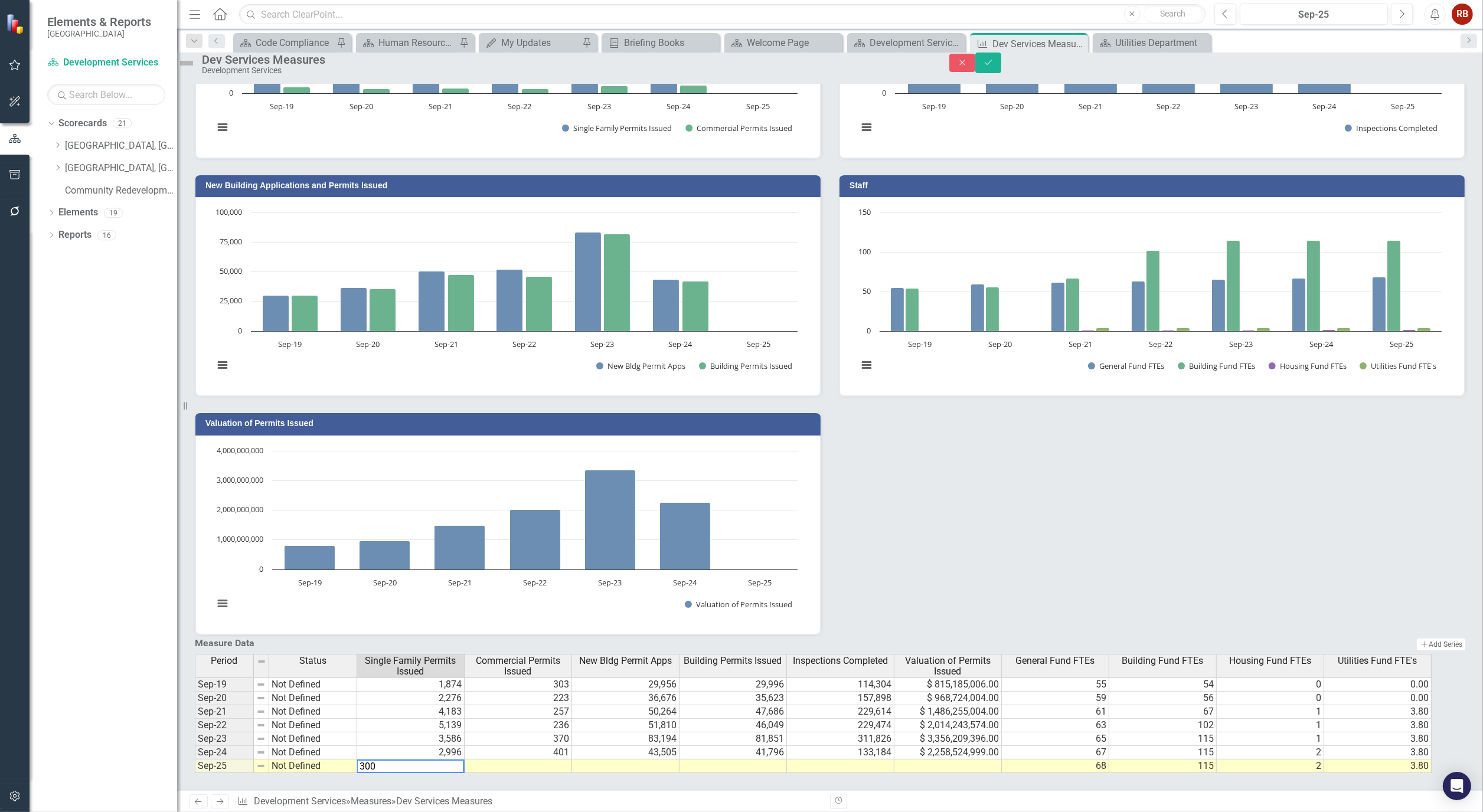
type textarea "3001"
type textarea "505"
click at [1002, 62] on button "Save" at bounding box center [987, 63] width 26 height 21
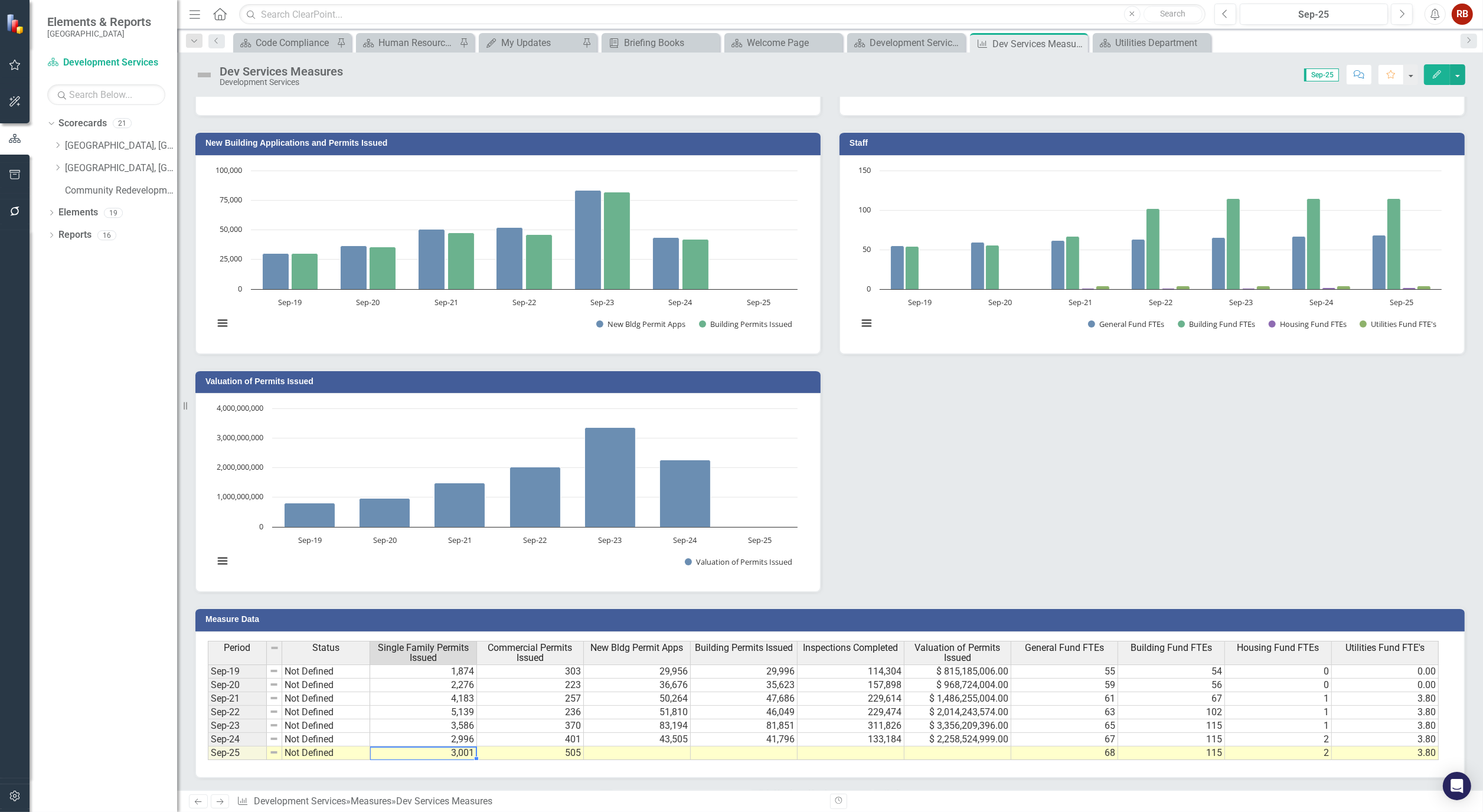
click at [465, 748] on td "3,001" at bounding box center [423, 753] width 107 height 13
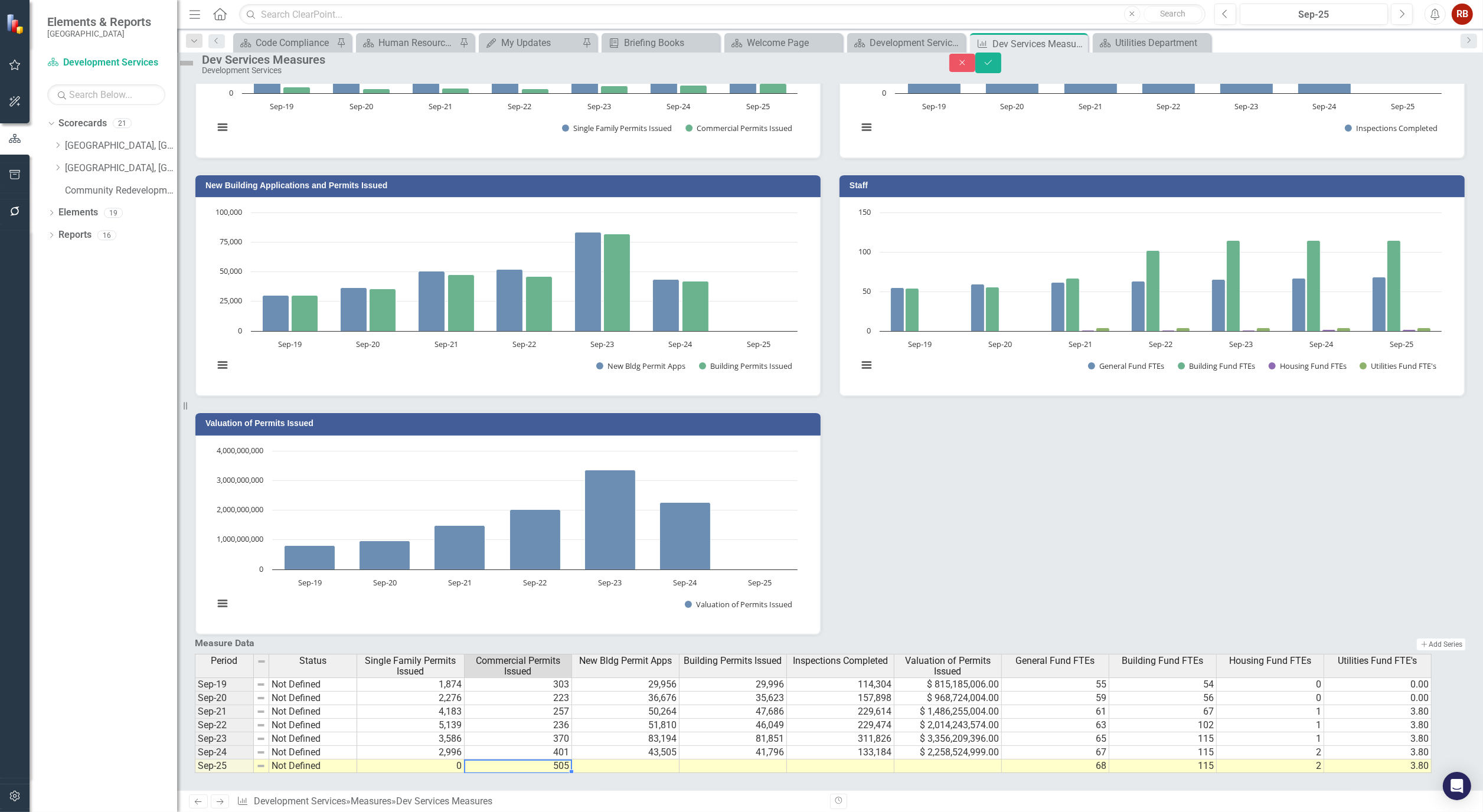
type textarea "0"
click at [994, 67] on icon "Save" at bounding box center [987, 62] width 10 height 9
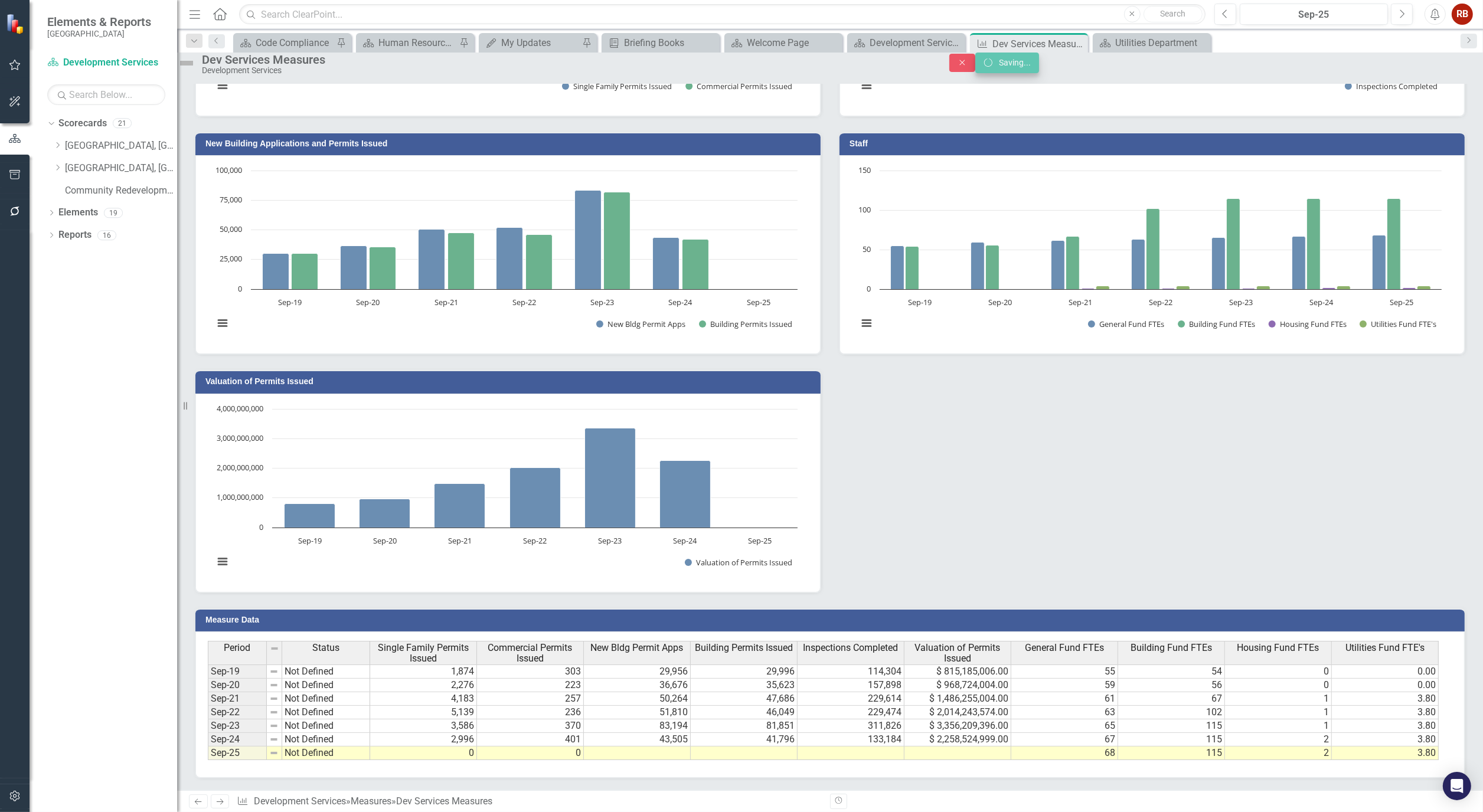
scroll to position [0, 0]
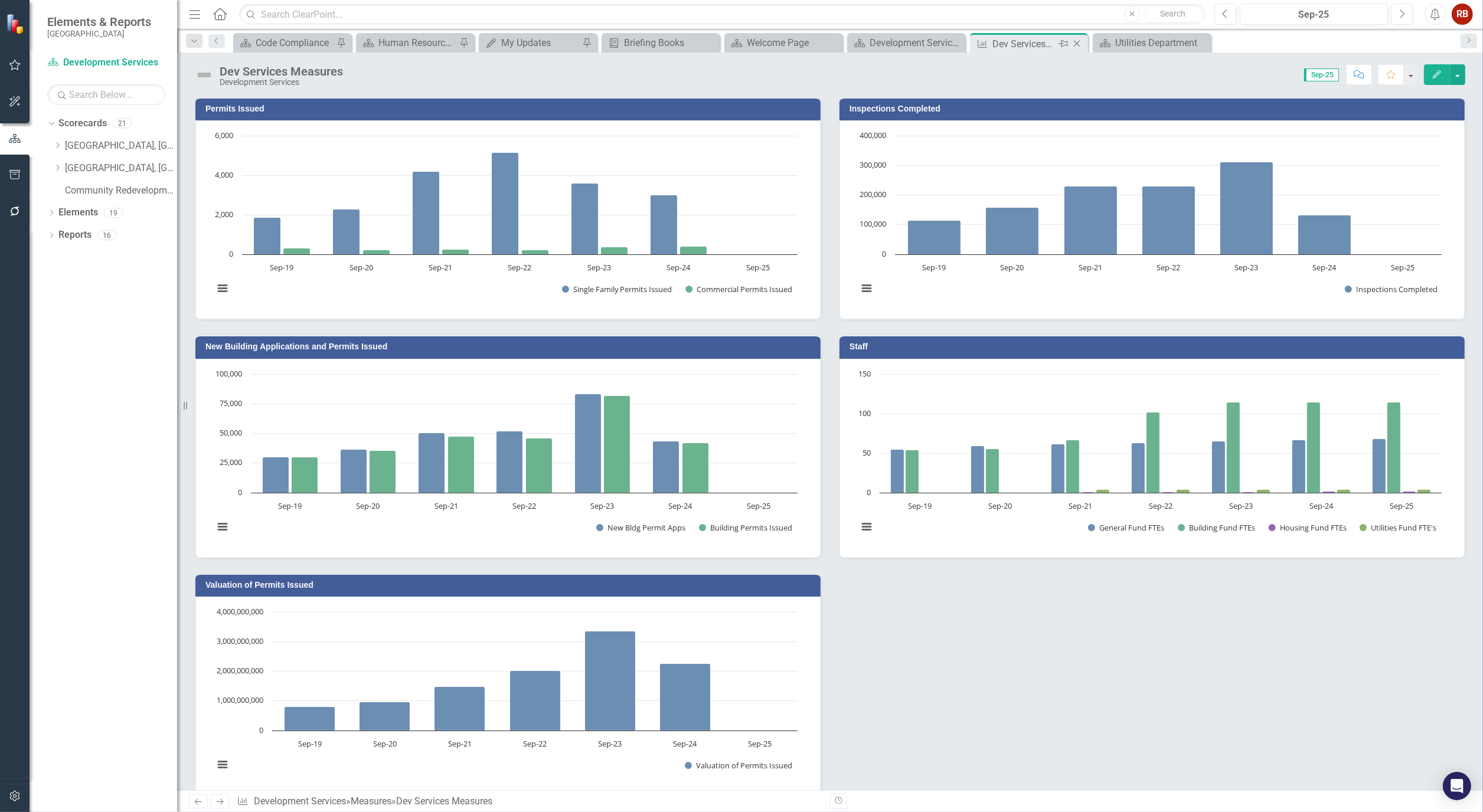
click at [1078, 40] on icon "Close" at bounding box center [1077, 44] width 11 height 10
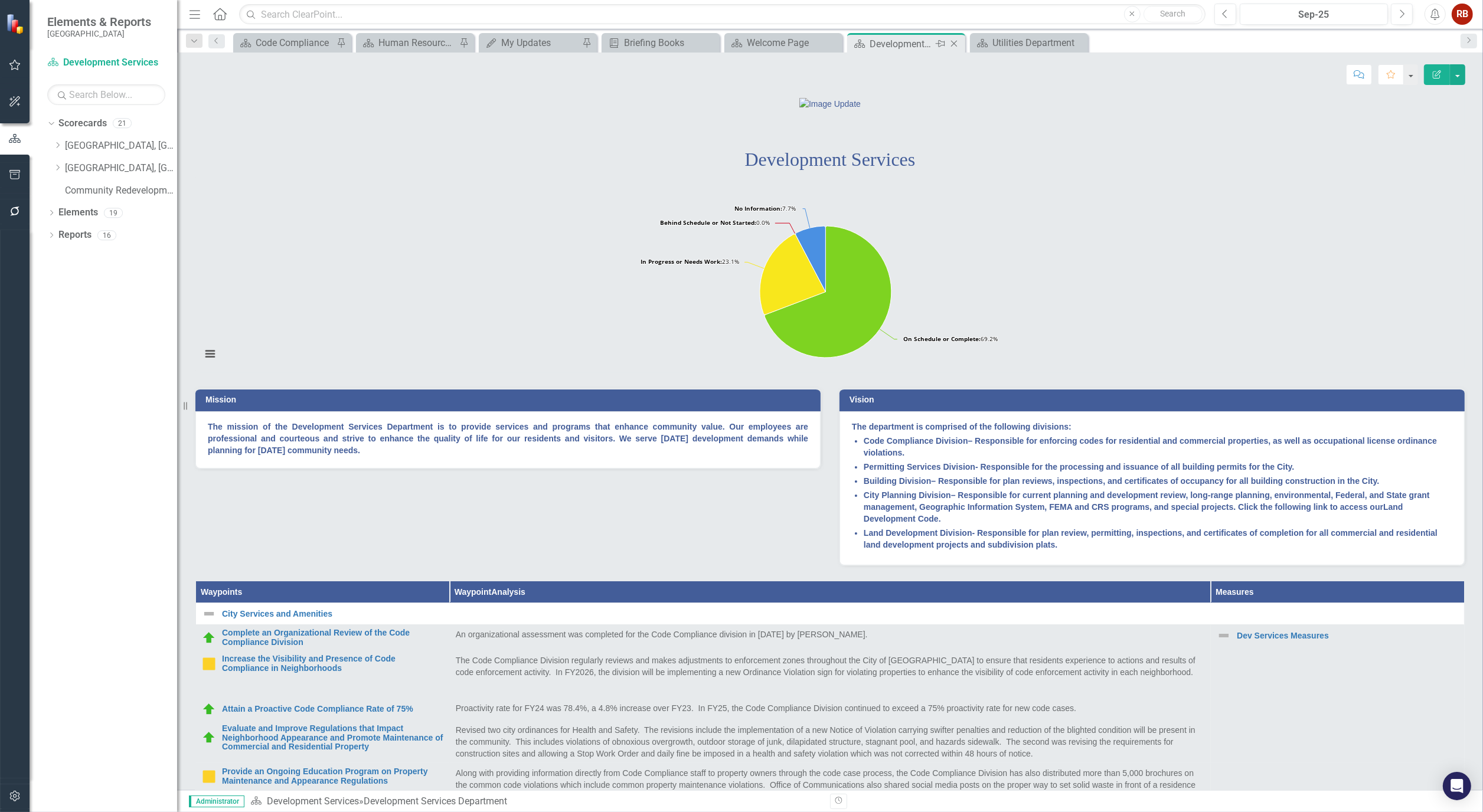
click at [955, 41] on icon at bounding box center [954, 44] width 7 height 7
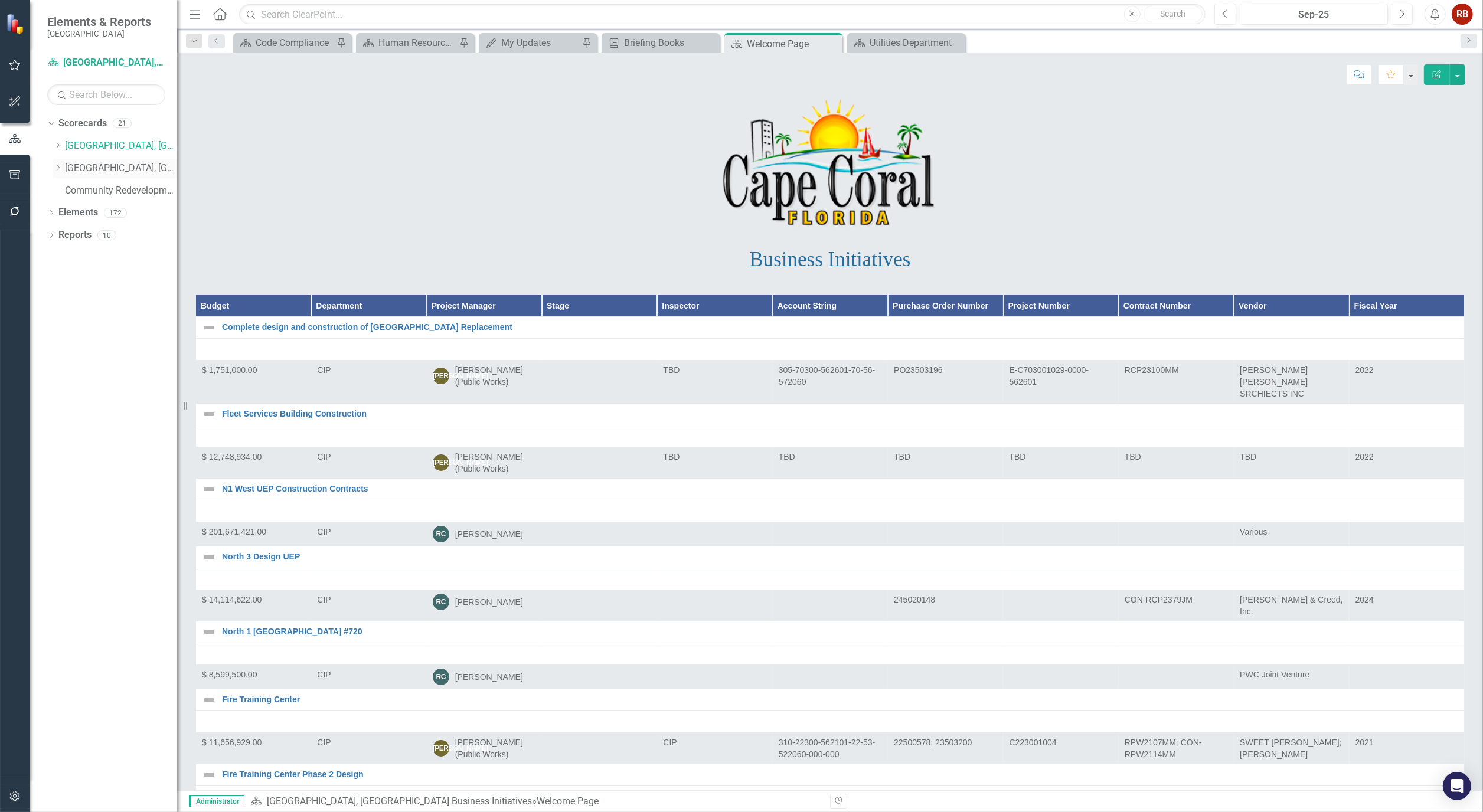
click at [62, 165] on icon "Dropdown" at bounding box center [57, 167] width 9 height 7
